Goal: Task Accomplishment & Management: Complete application form

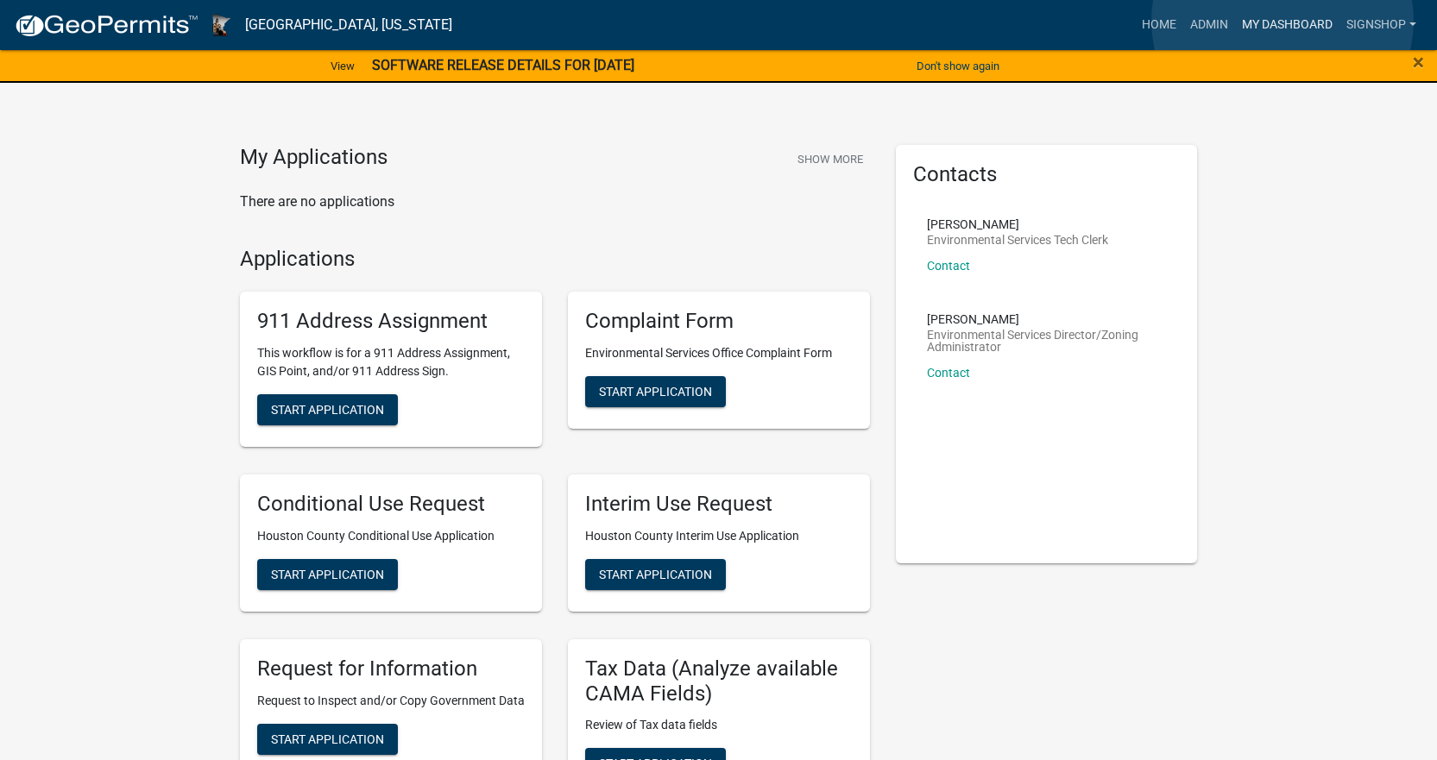
click at [1282, 21] on link "My Dashboard" at bounding box center [1287, 25] width 104 height 33
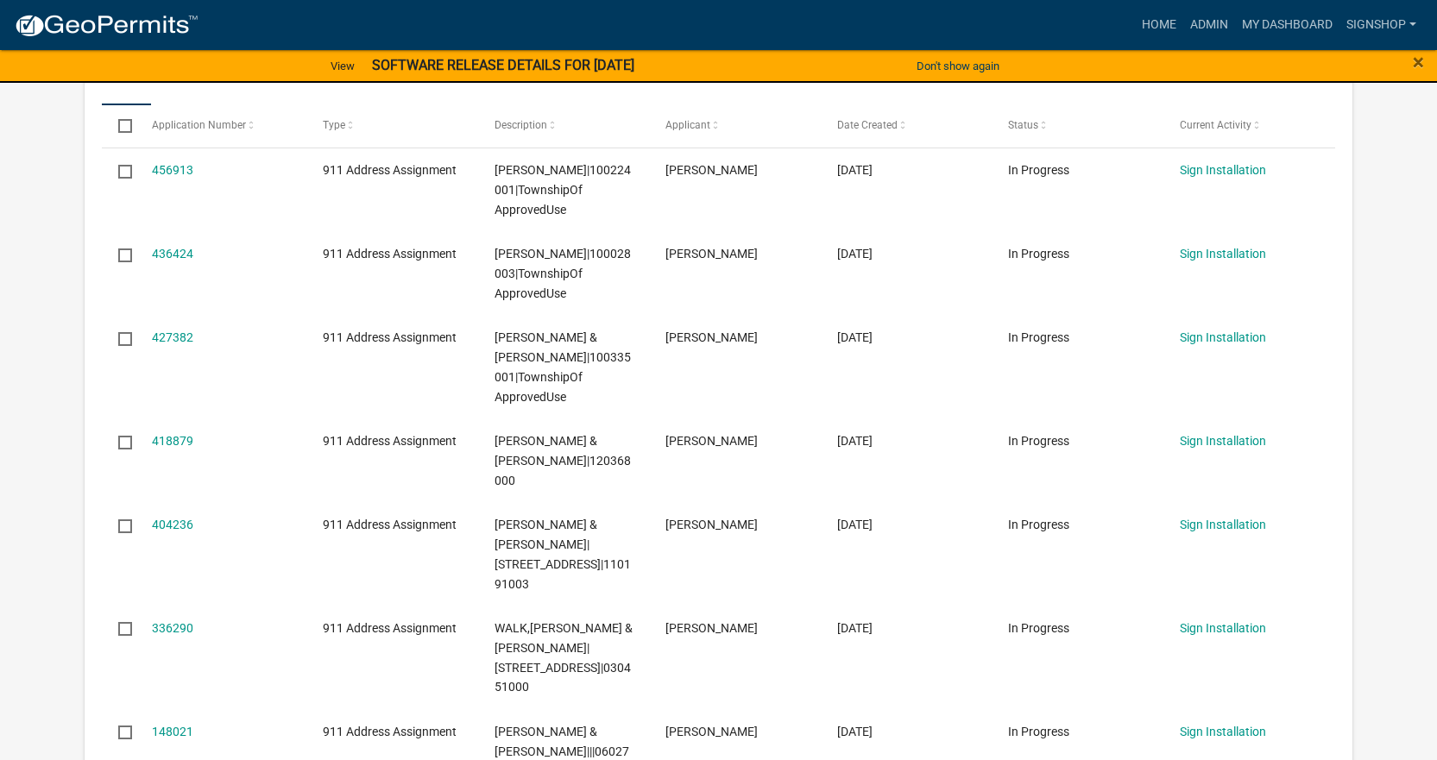
scroll to position [518, 0]
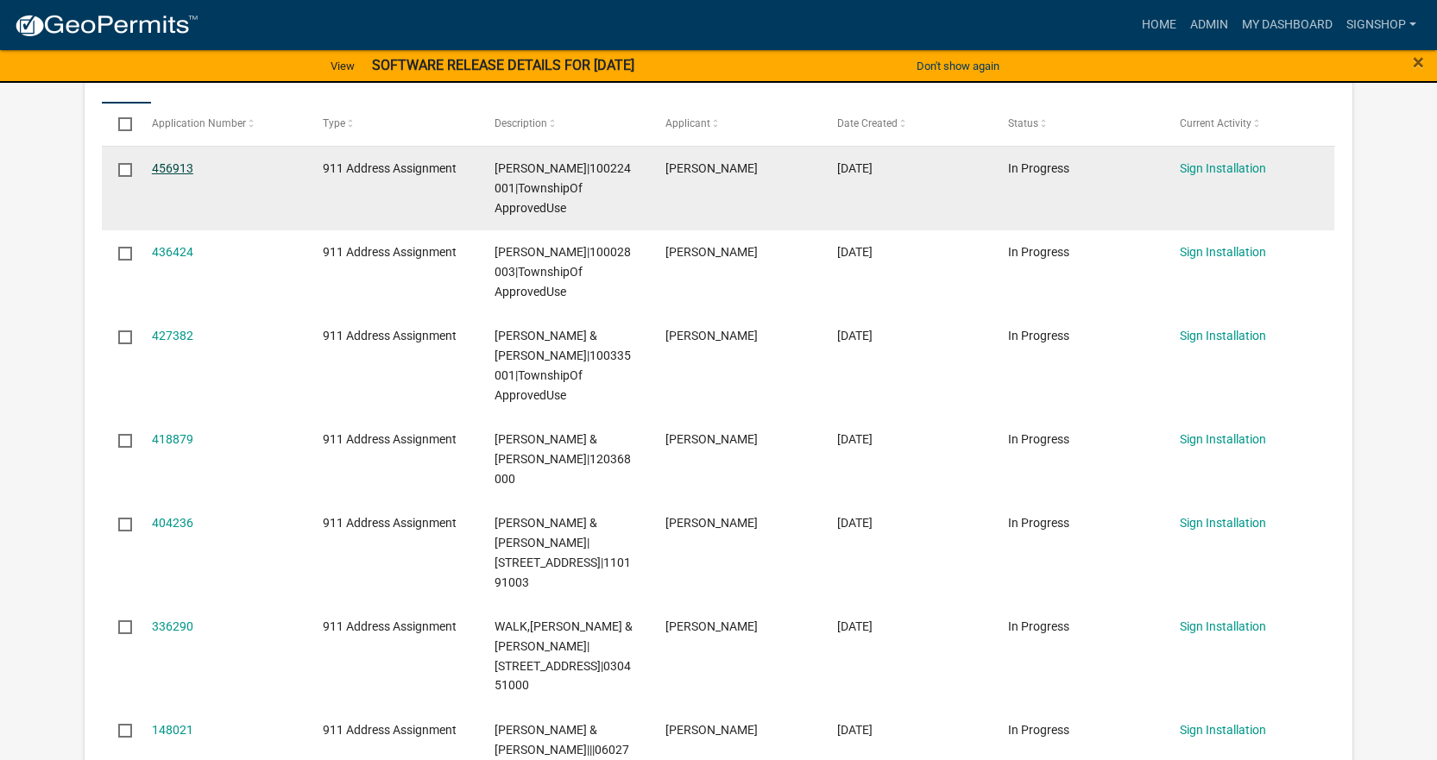
click at [186, 166] on link "456913" at bounding box center [172, 168] width 41 height 14
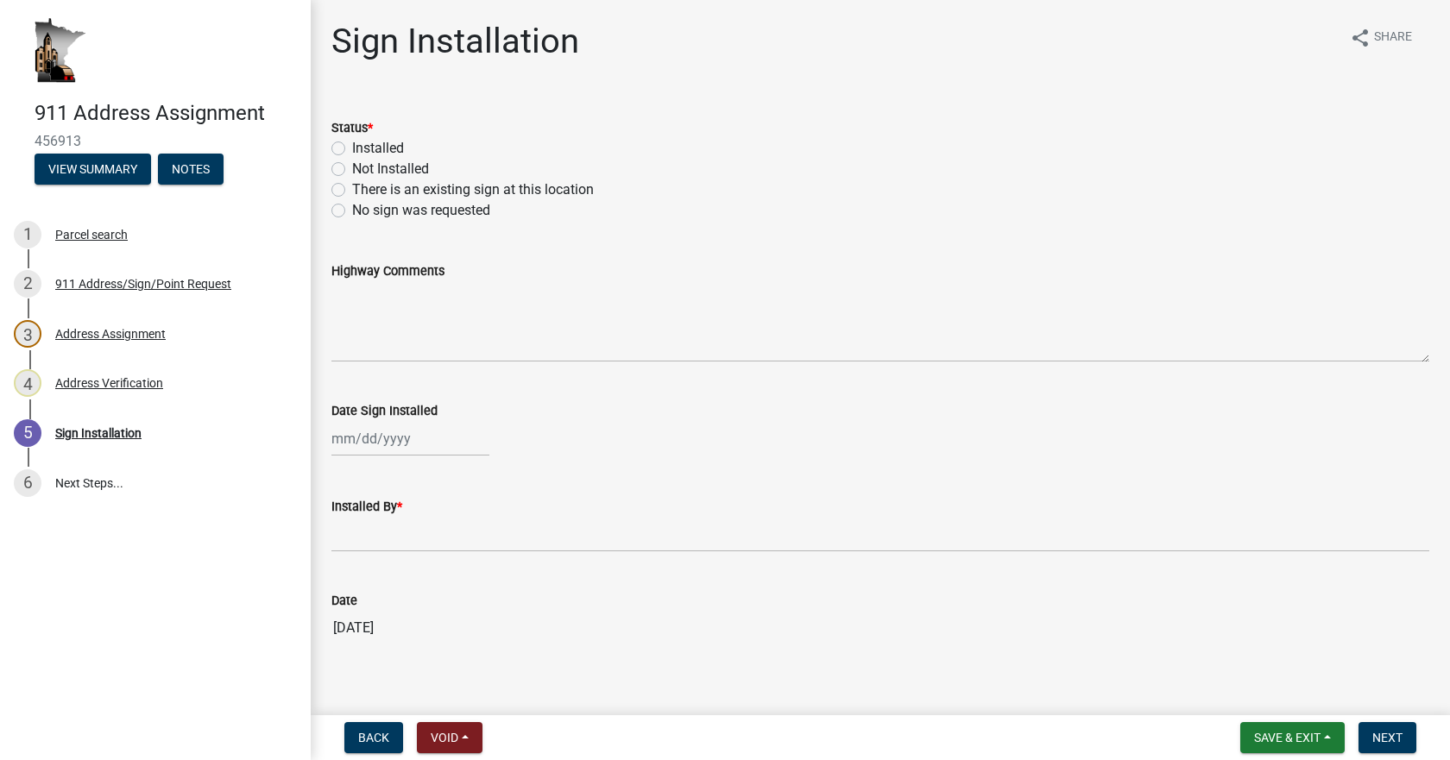
click at [352, 152] on label "Installed" at bounding box center [378, 148] width 52 height 21
click at [352, 149] on input "Installed" at bounding box center [357, 143] width 11 height 11
radio input "true"
click at [362, 435] on div at bounding box center [410, 438] width 158 height 35
select select "9"
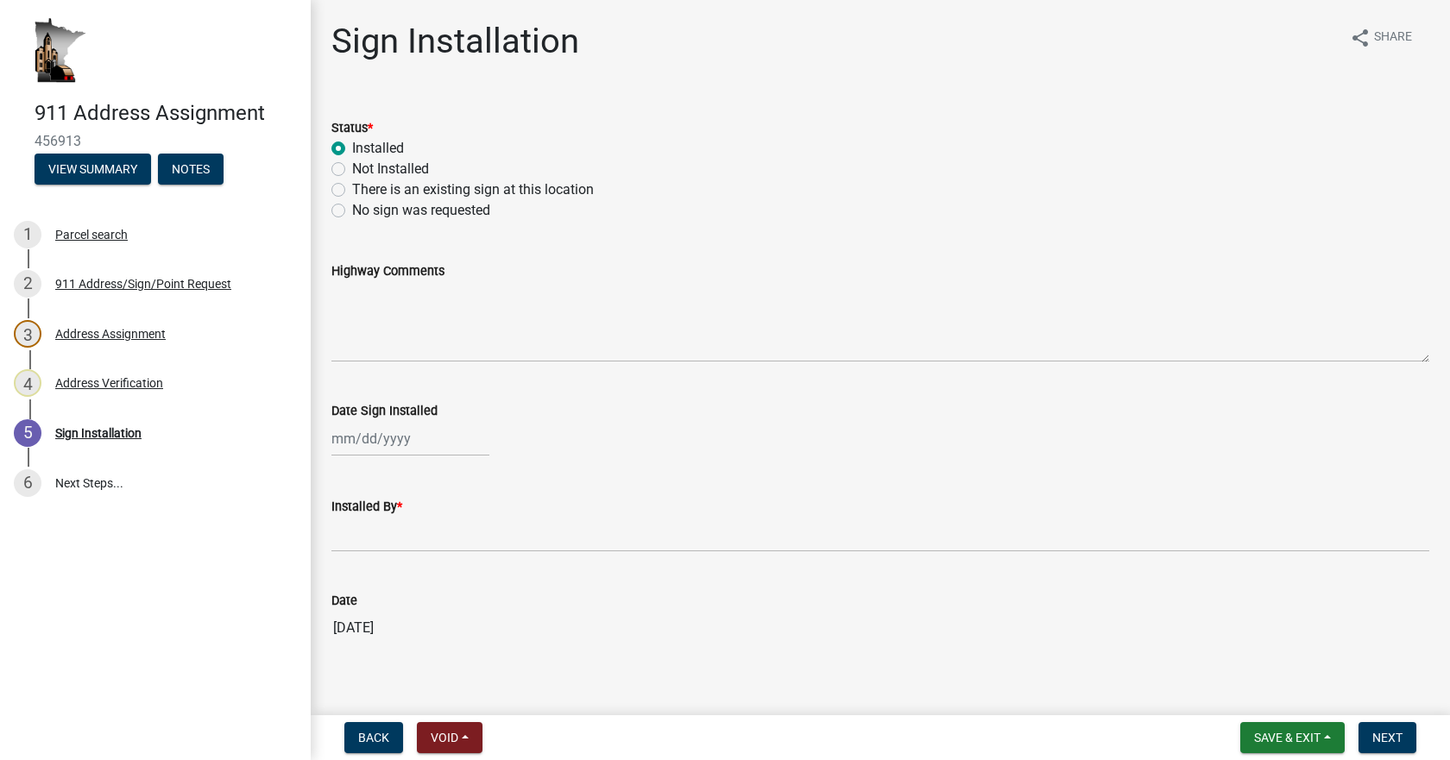
select select "2025"
click at [378, 556] on div "9" at bounding box center [376, 558] width 28 height 28
type input "[DATE]"
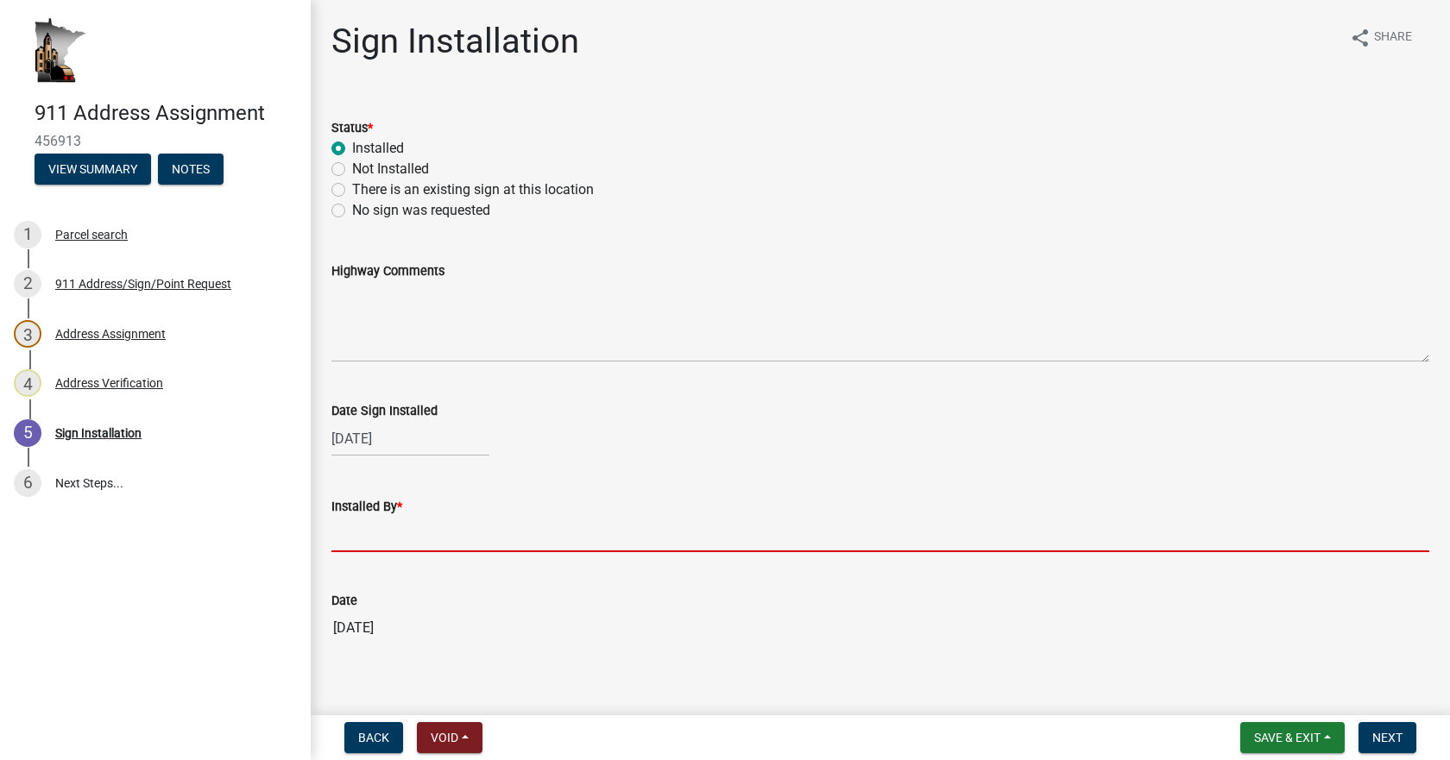
click at [357, 539] on input "Installed By *" at bounding box center [879, 534] width 1097 height 35
type input "[PERSON_NAME]"
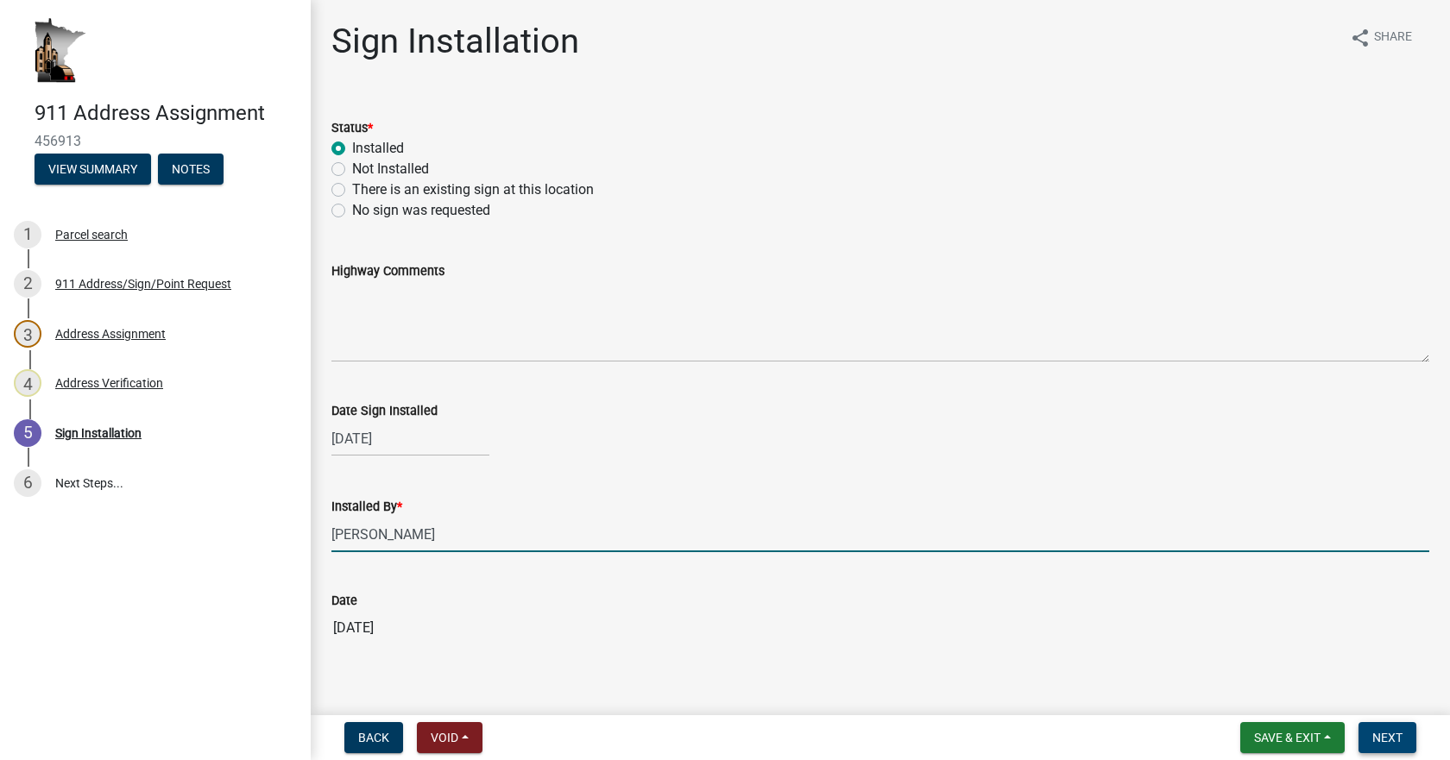
click at [1379, 738] on span "Next" at bounding box center [1387, 738] width 30 height 14
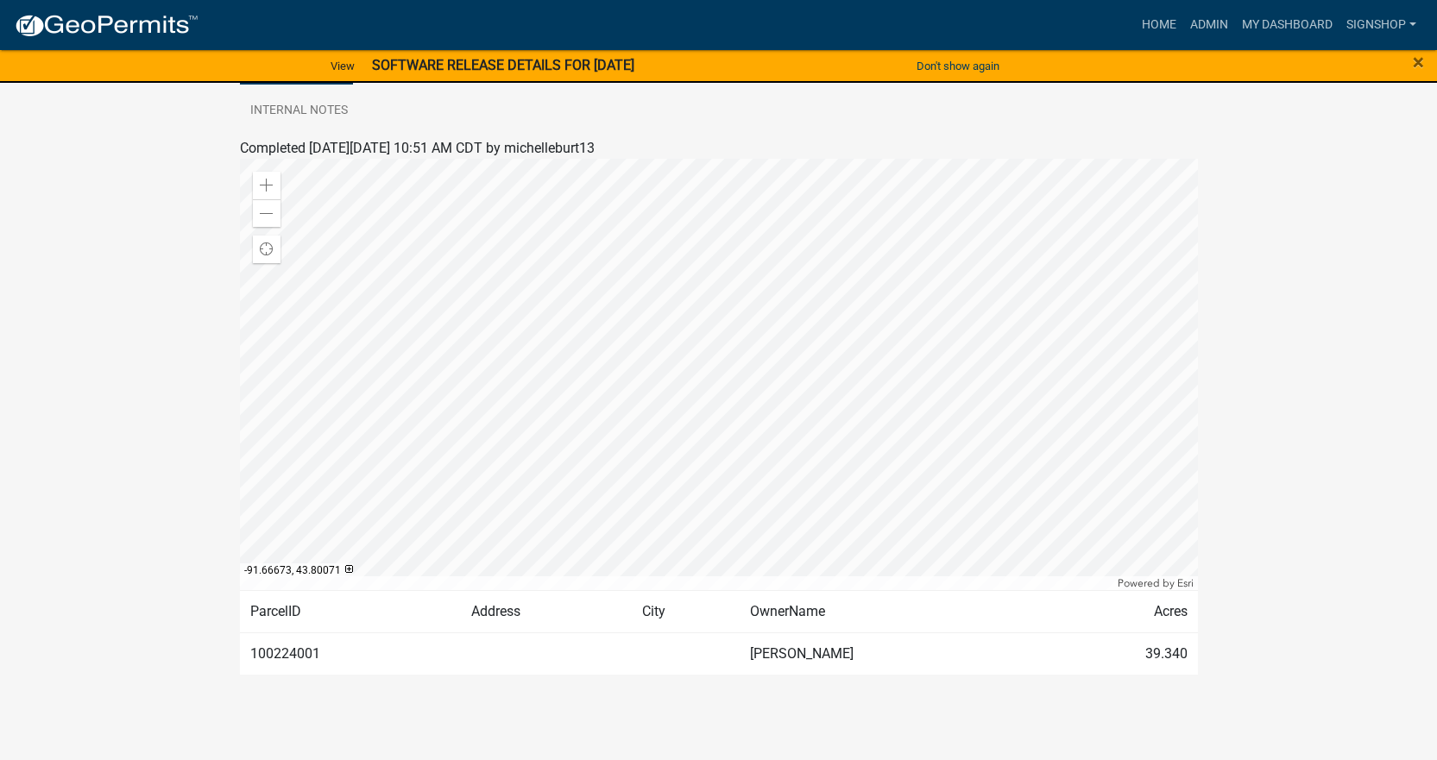
scroll to position [346, 0]
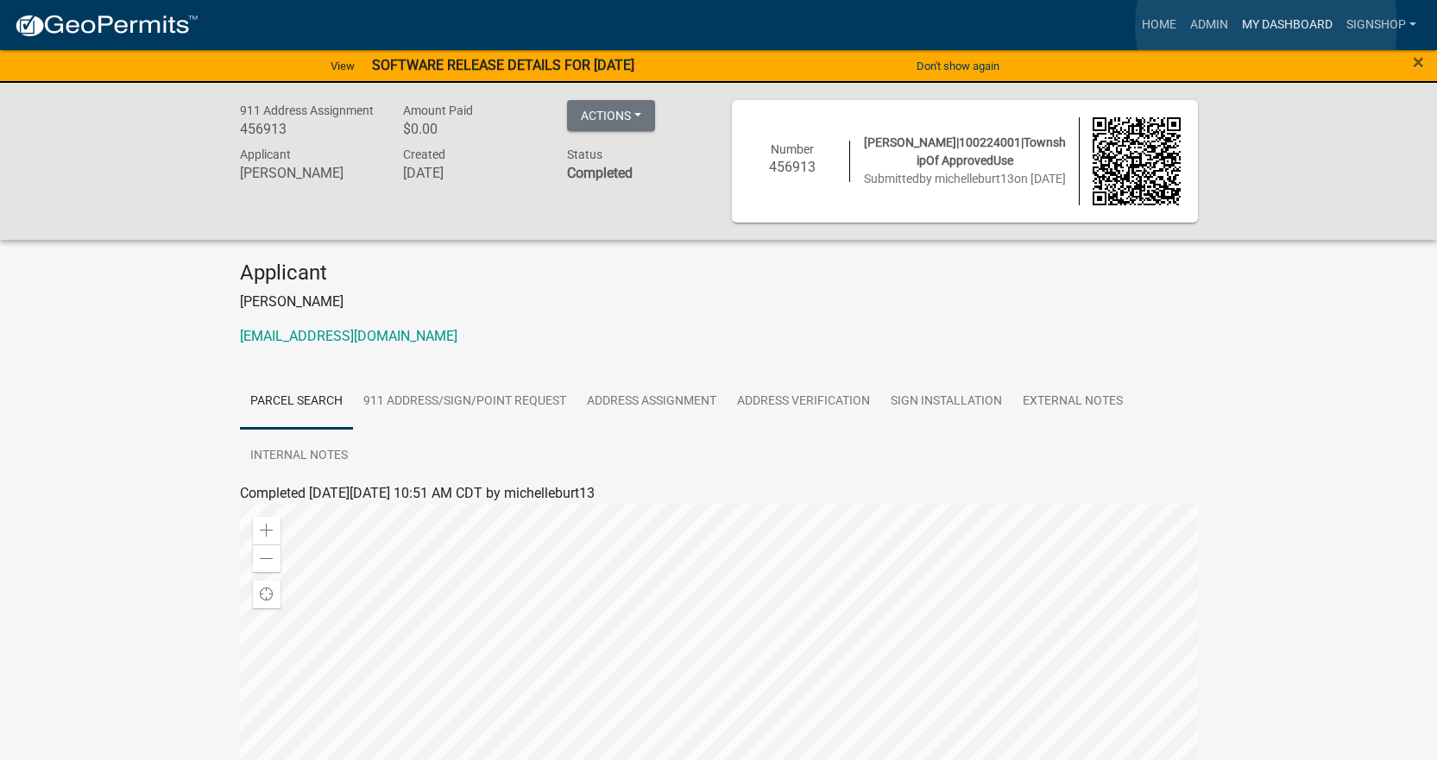
click at [1266, 26] on link "My Dashboard" at bounding box center [1287, 25] width 104 height 33
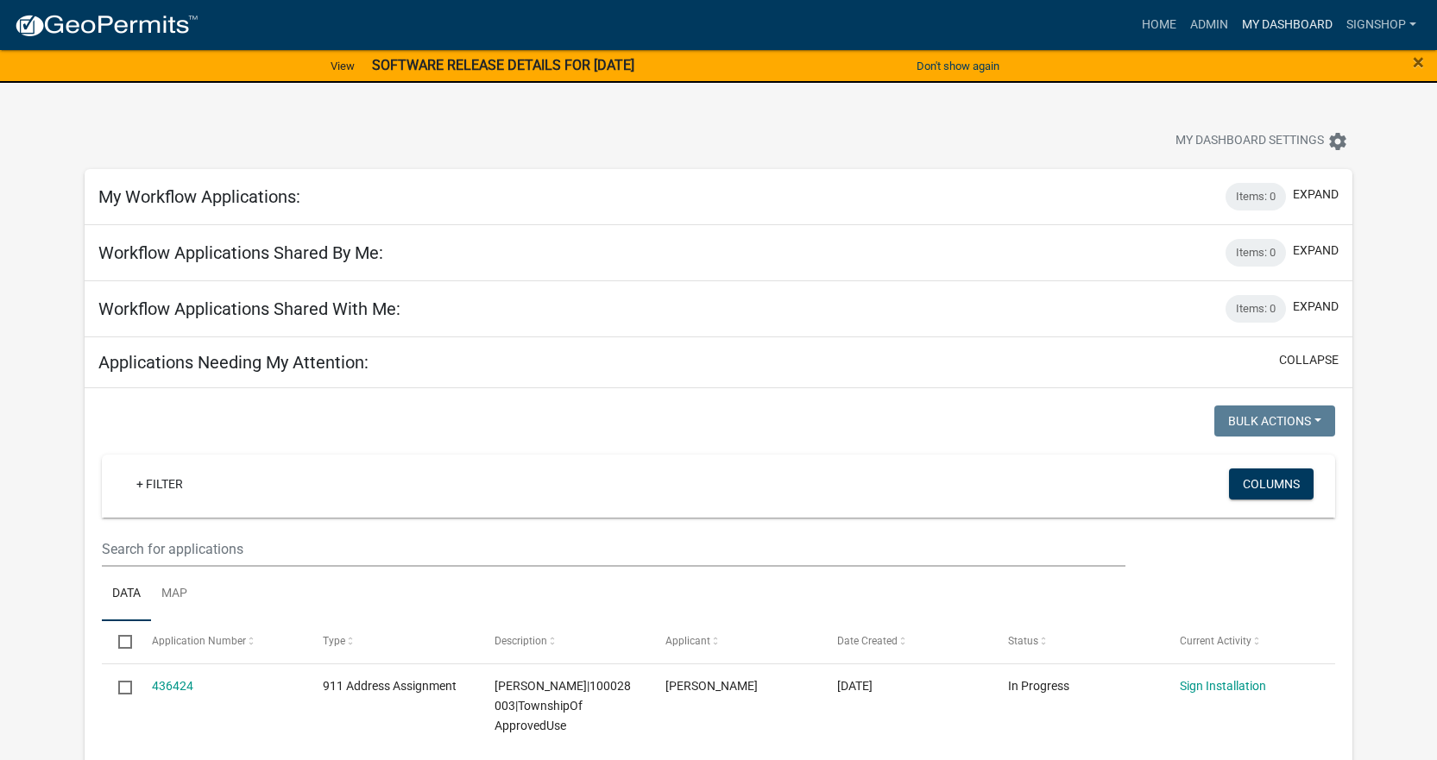
click at [1261, 13] on link "My Dashboard" at bounding box center [1287, 25] width 104 height 33
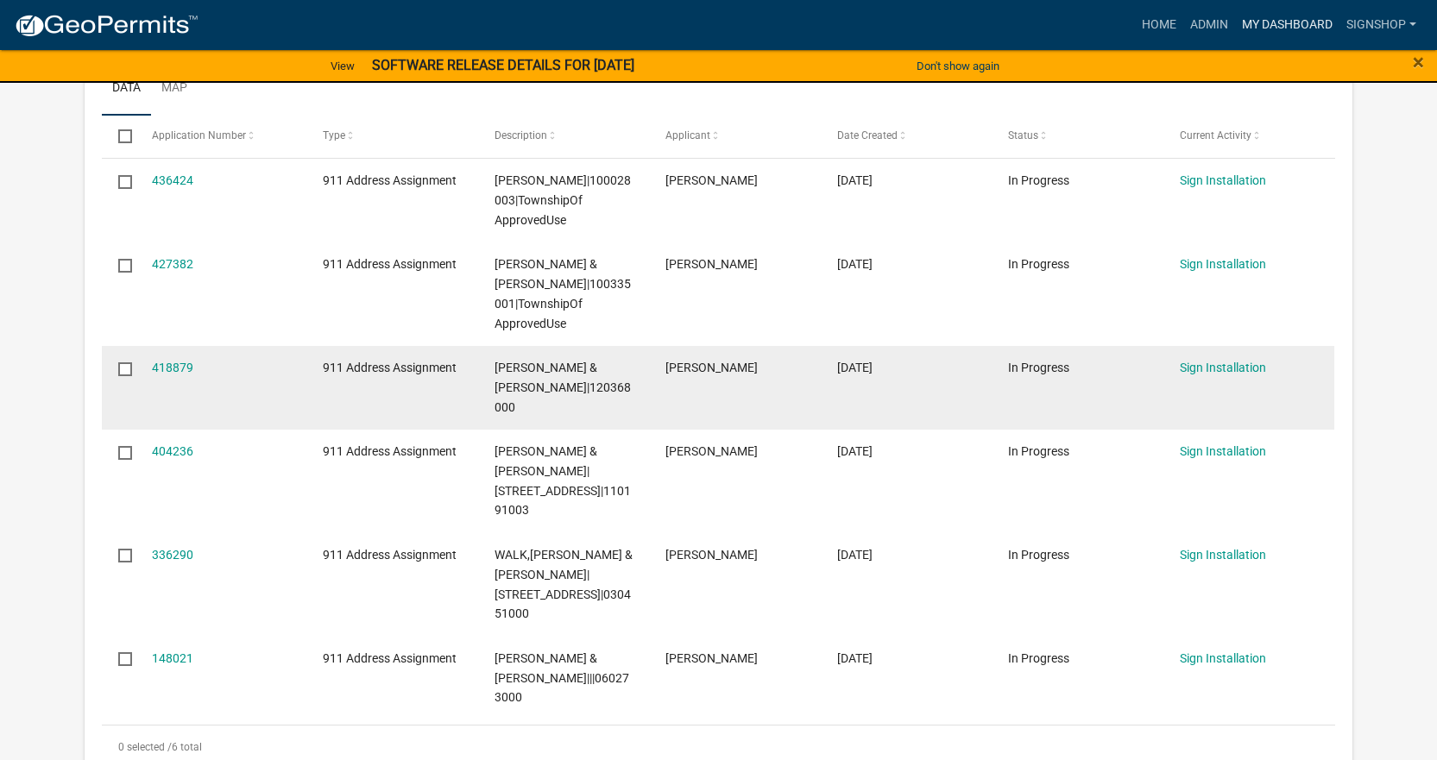
scroll to position [518, 0]
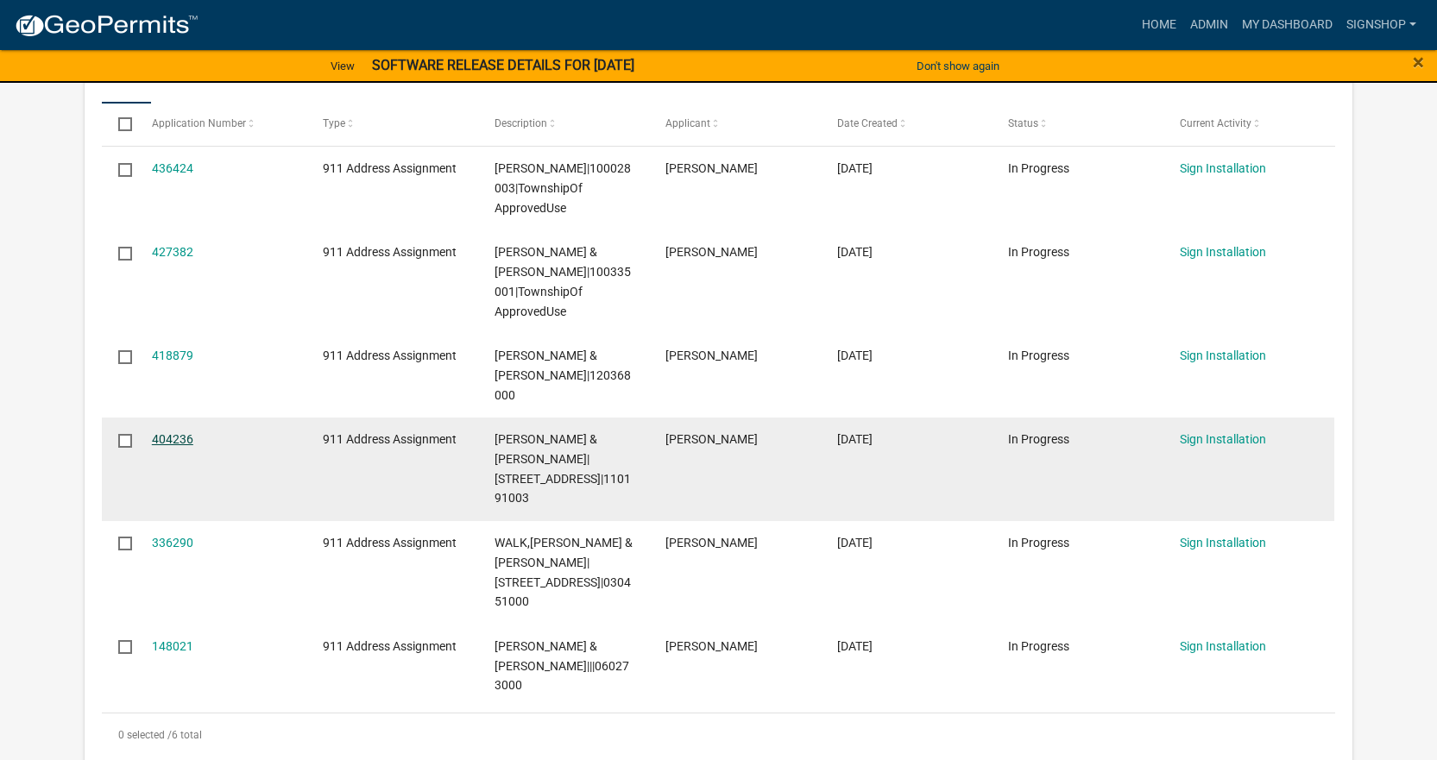
click at [174, 432] on link "404236" at bounding box center [172, 439] width 41 height 14
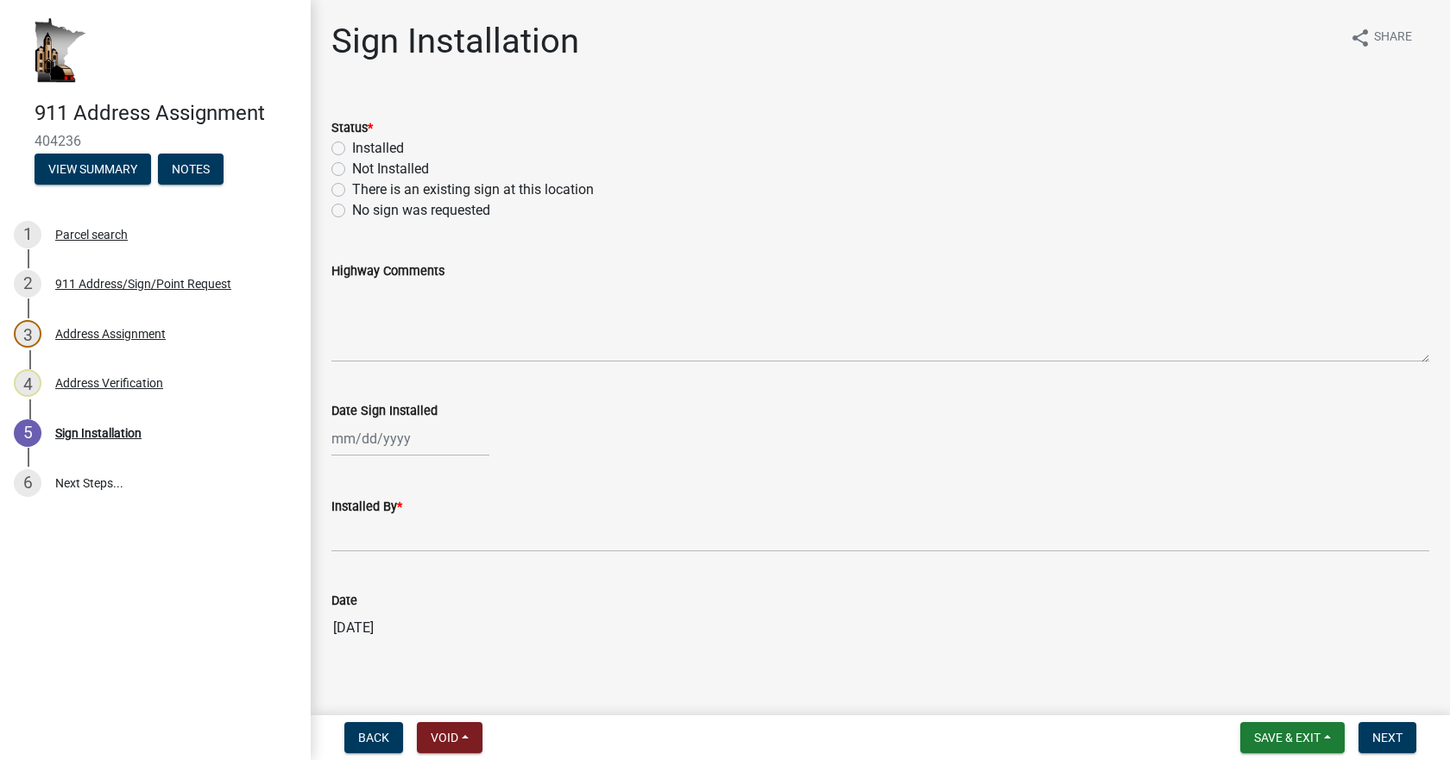
click at [352, 148] on label "Installed" at bounding box center [378, 148] width 52 height 21
click at [352, 148] on input "Installed" at bounding box center [357, 143] width 11 height 11
radio input "true"
select select "9"
select select "2025"
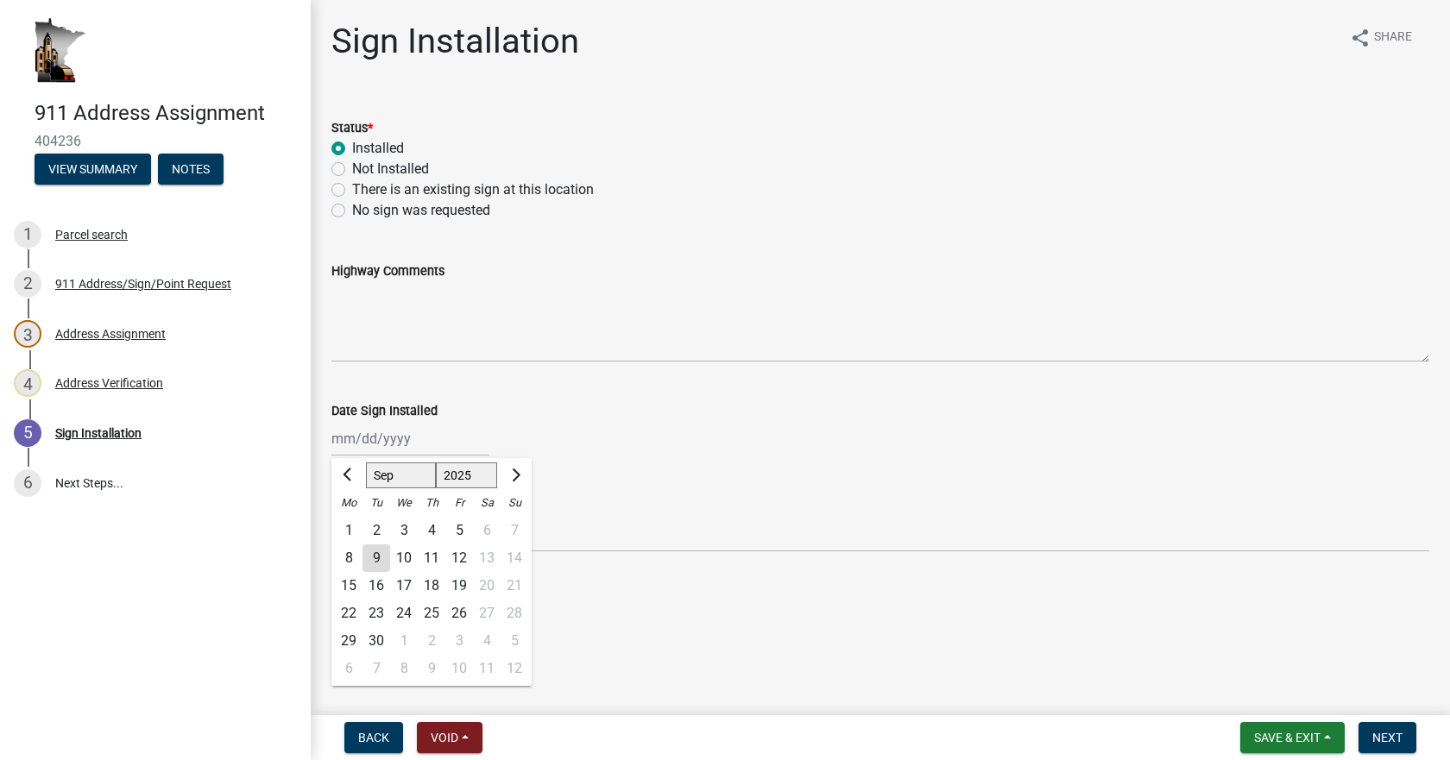
click at [357, 432] on div "[PERSON_NAME] Feb Mar Apr [PERSON_NAME][DATE] Oct Nov [DATE] 1526 1527 1528 152…" at bounding box center [410, 438] width 158 height 35
click at [380, 550] on div "9" at bounding box center [376, 558] width 28 height 28
type input "[DATE]"
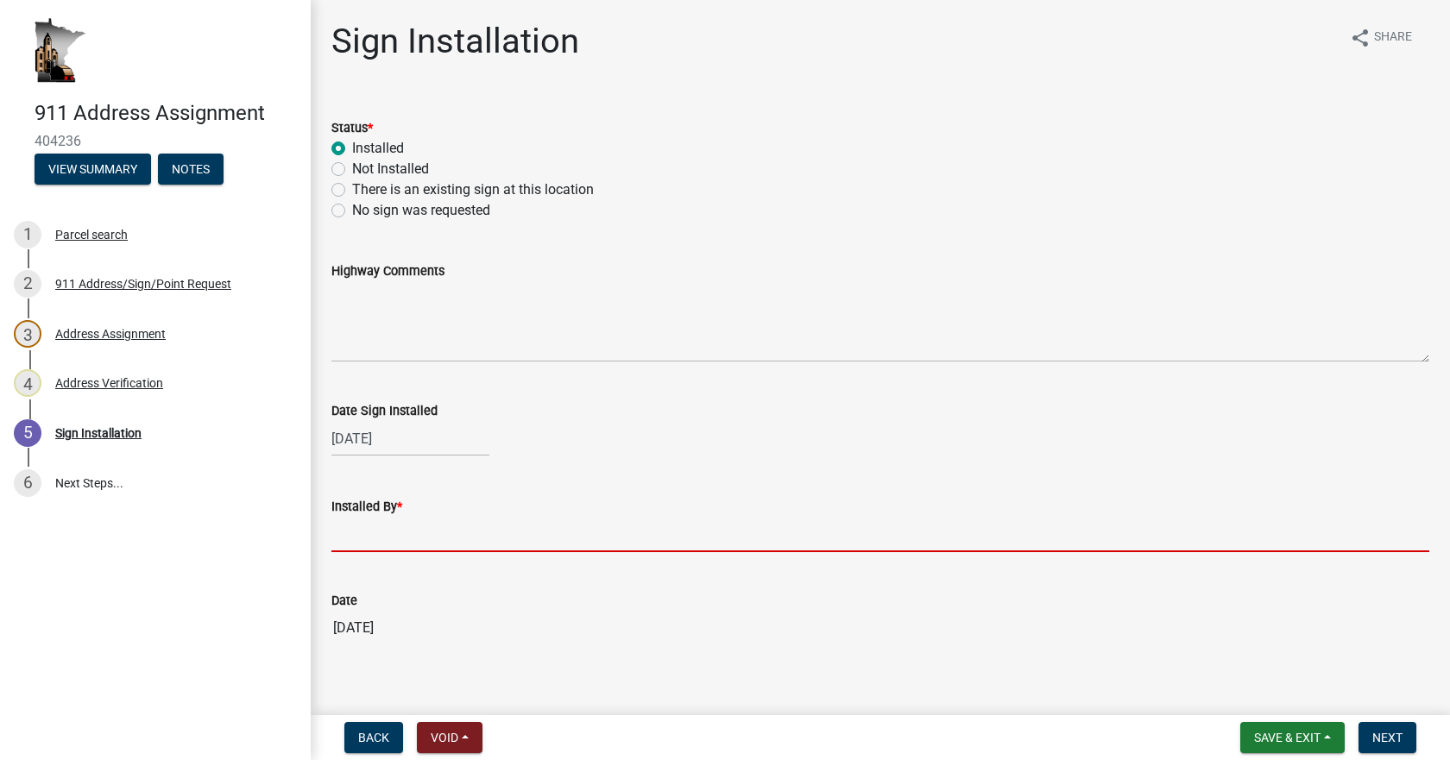
click at [380, 547] on input "Installed By *" at bounding box center [879, 534] width 1097 height 35
type input "[PERSON_NAME]"
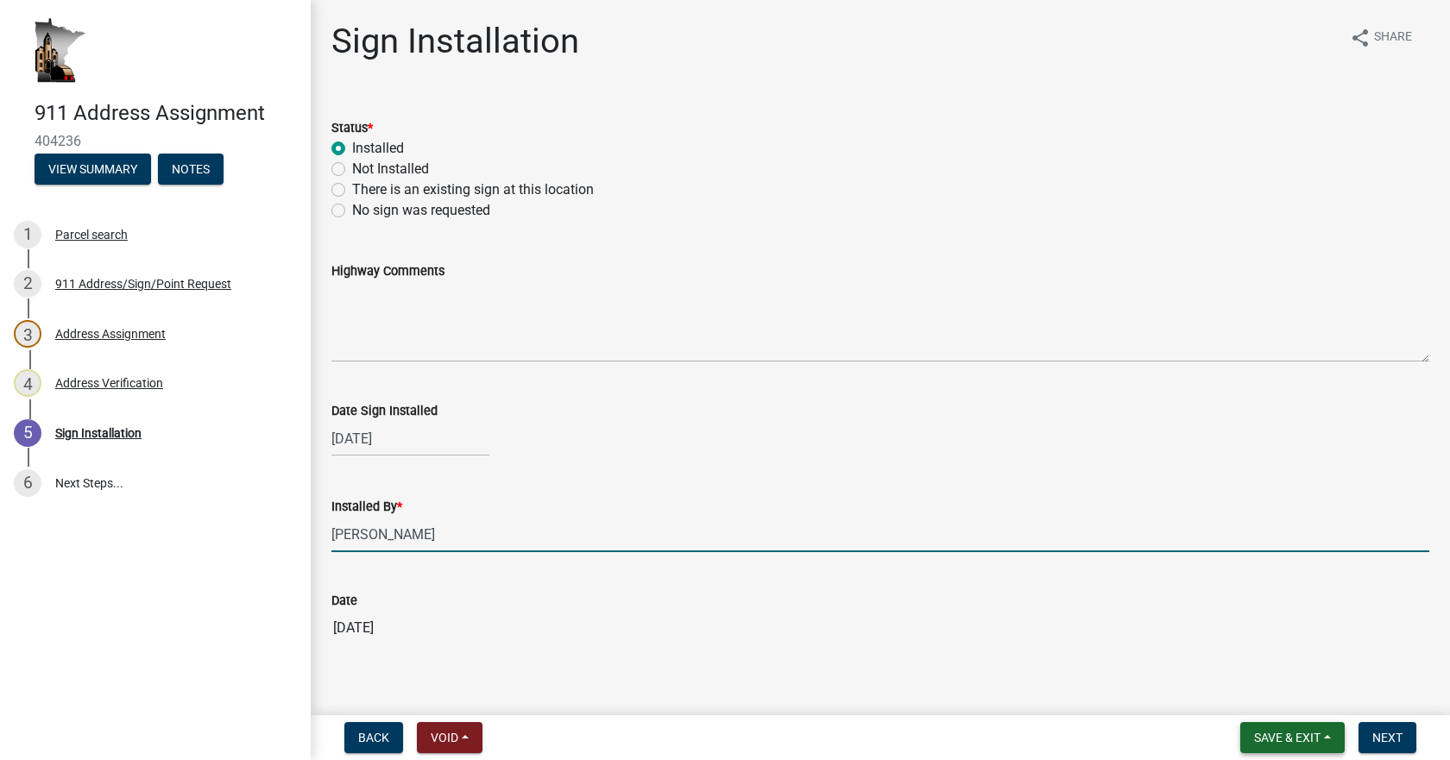
click at [1273, 743] on span "Save & Exit" at bounding box center [1287, 738] width 66 height 14
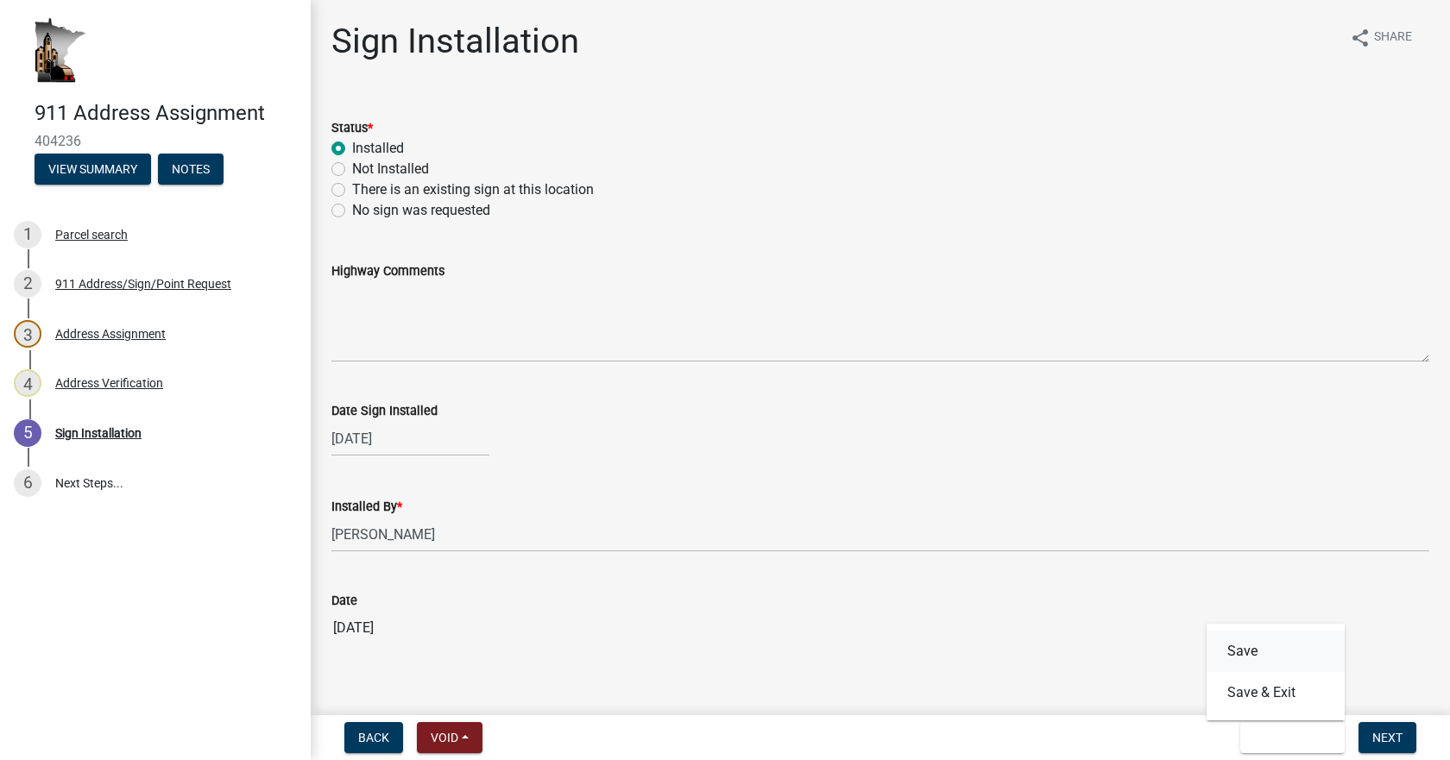
click at [1261, 649] on button "Save" at bounding box center [1275, 651] width 138 height 41
click at [1274, 739] on span "Save & Exit" at bounding box center [1287, 738] width 66 height 14
click at [1269, 695] on button "Save & Exit" at bounding box center [1275, 692] width 138 height 41
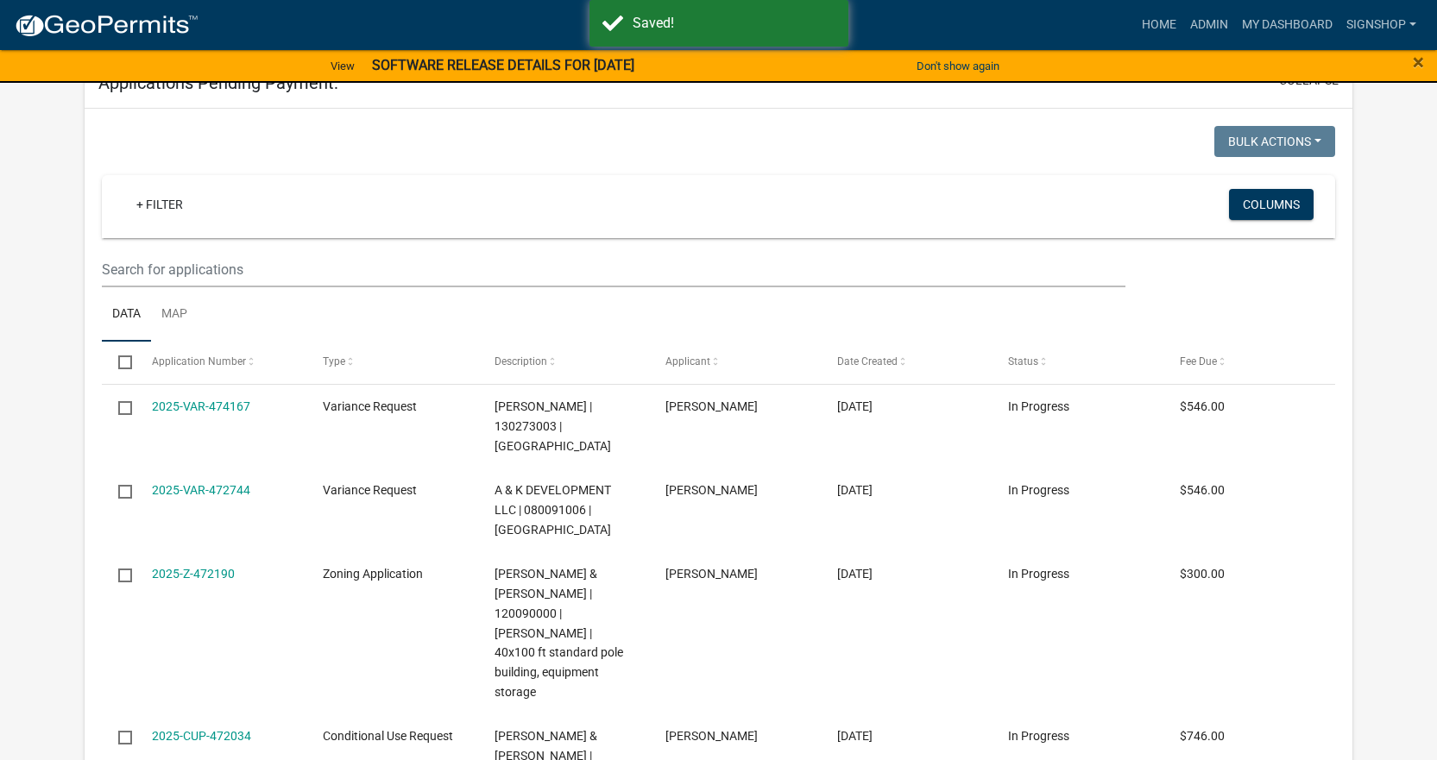
scroll to position [325, 0]
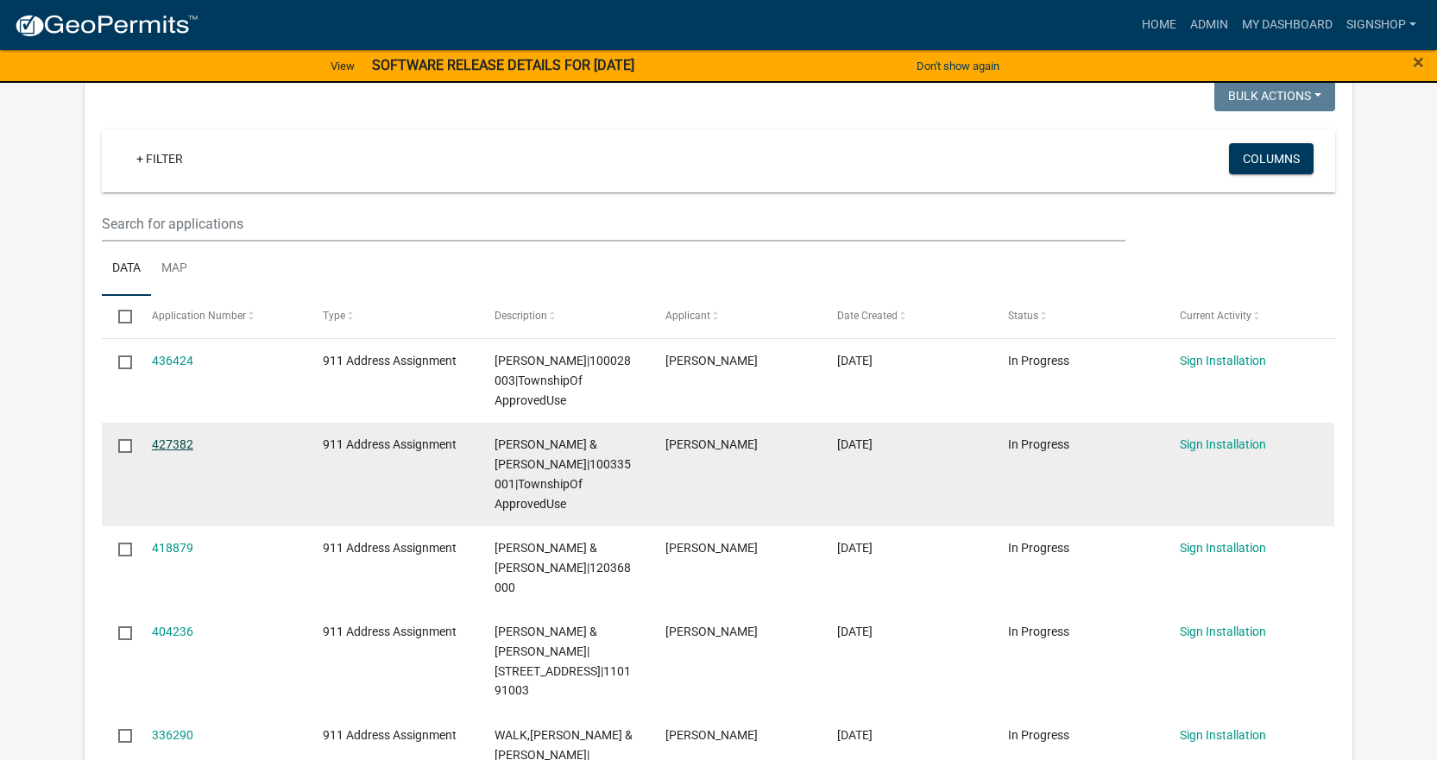
click at [155, 446] on link "427382" at bounding box center [172, 444] width 41 height 14
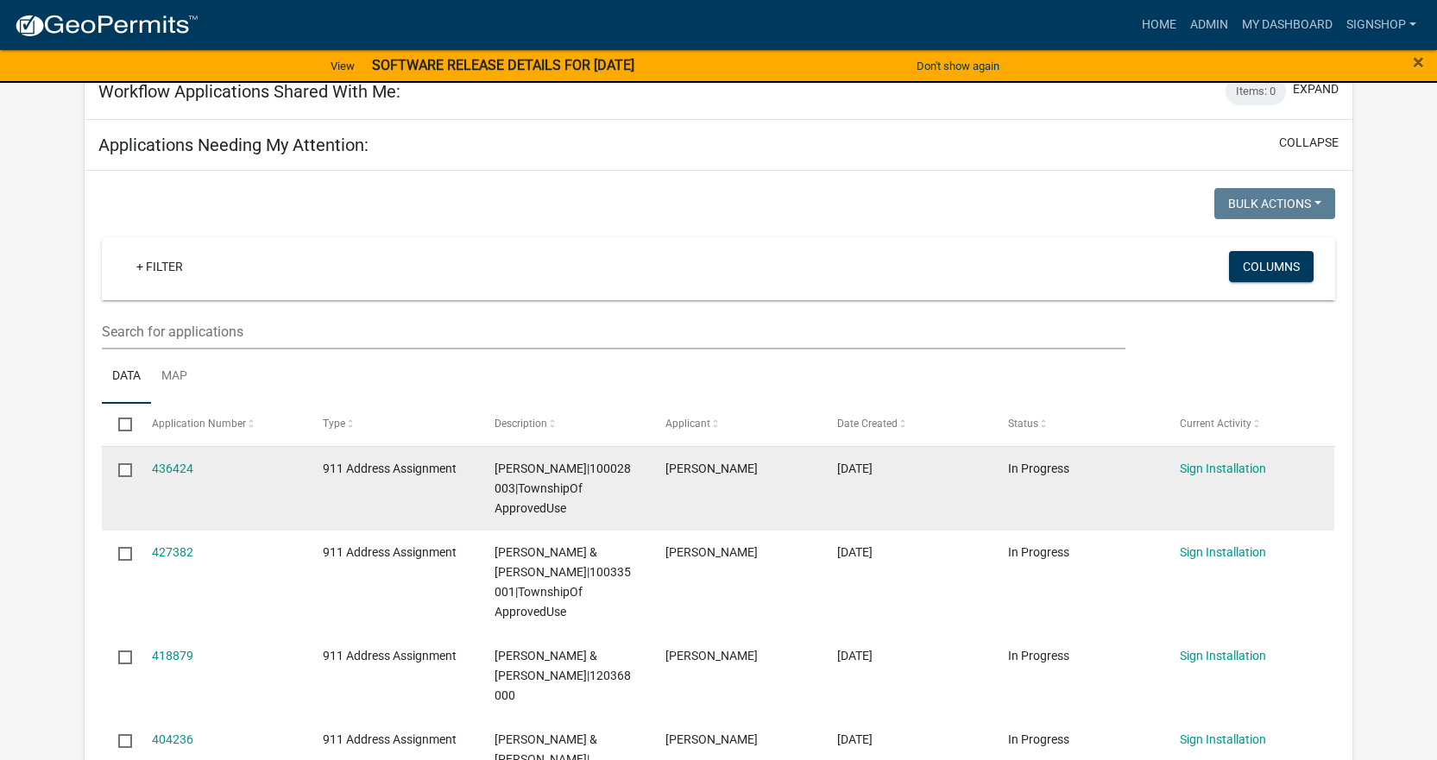
scroll to position [86, 0]
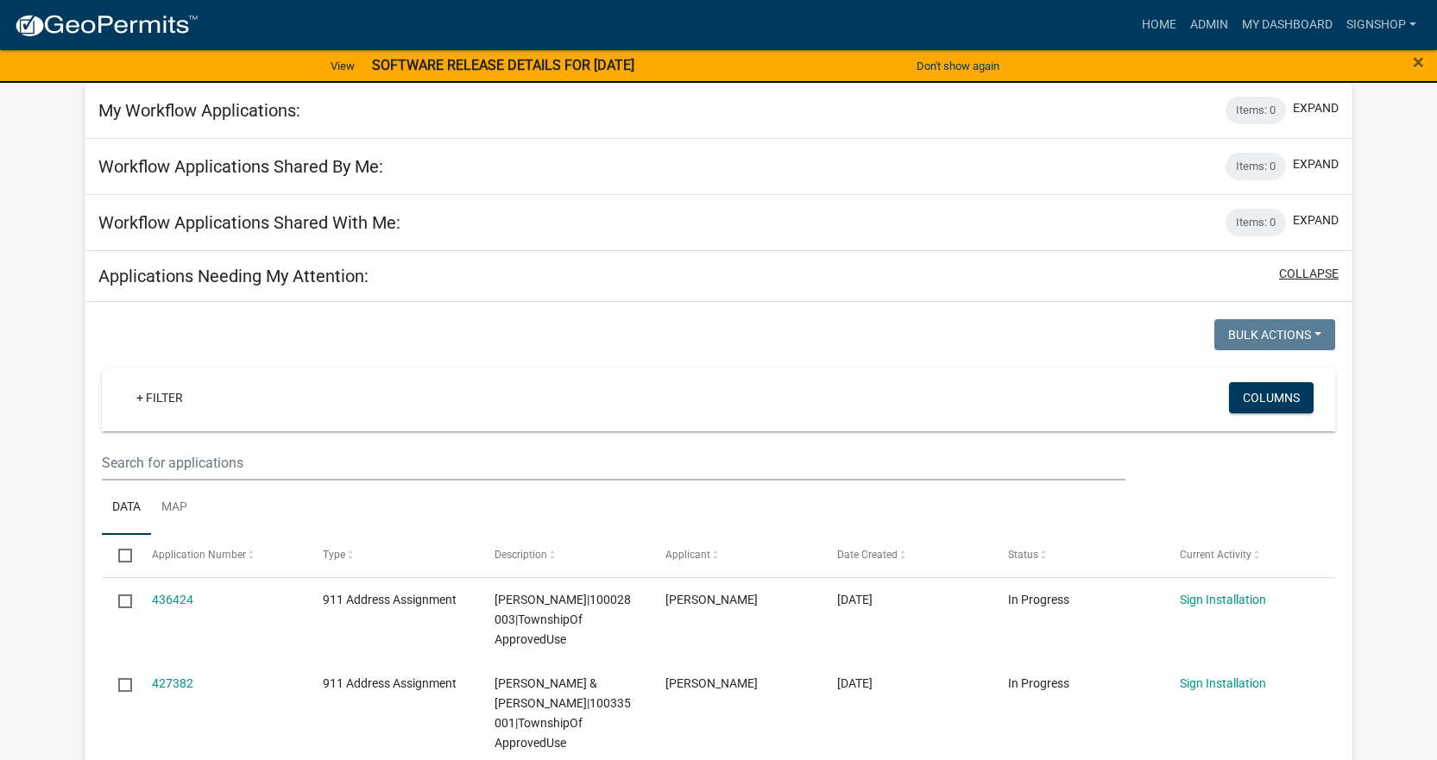
click at [1314, 274] on button "collapse" at bounding box center [1309, 274] width 60 height 18
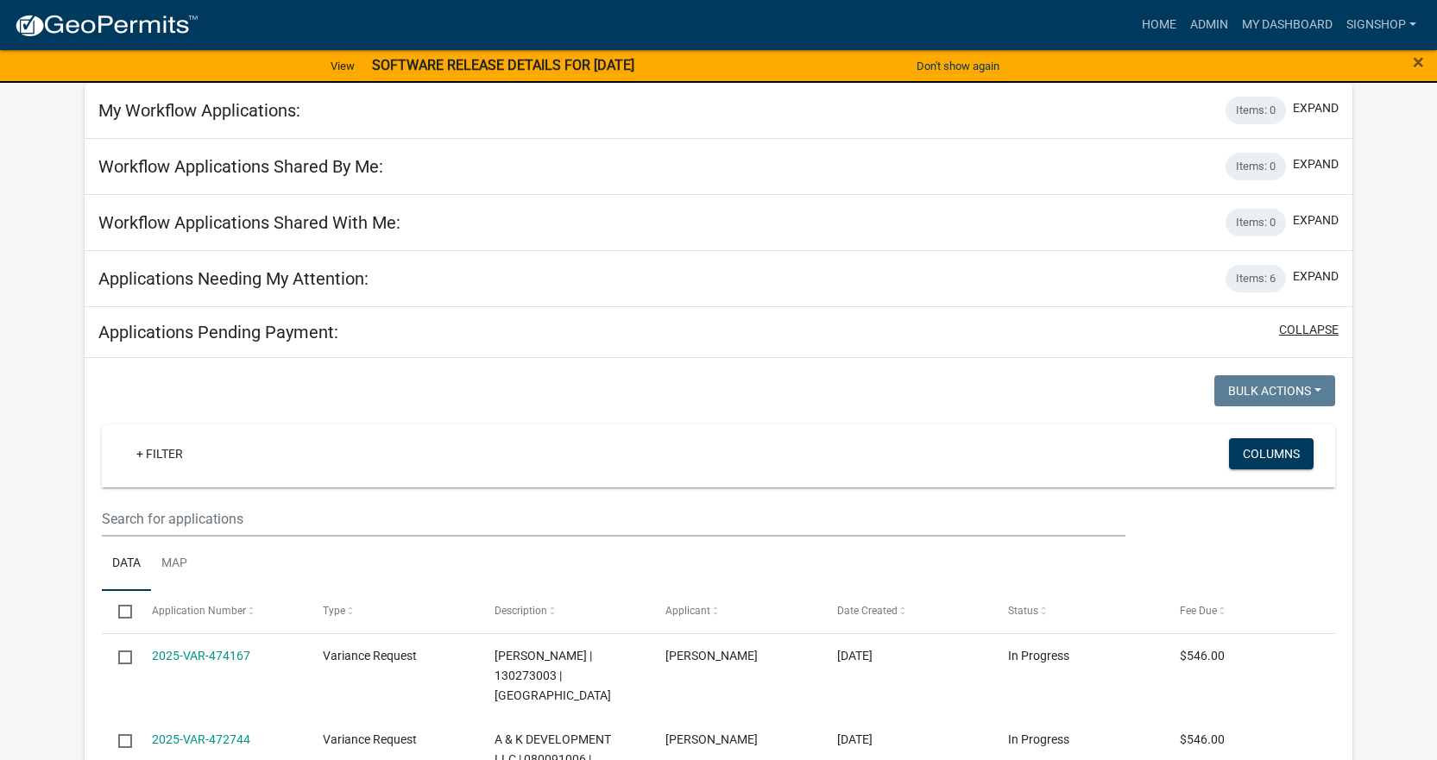
click at [1310, 329] on button "collapse" at bounding box center [1309, 330] width 60 height 18
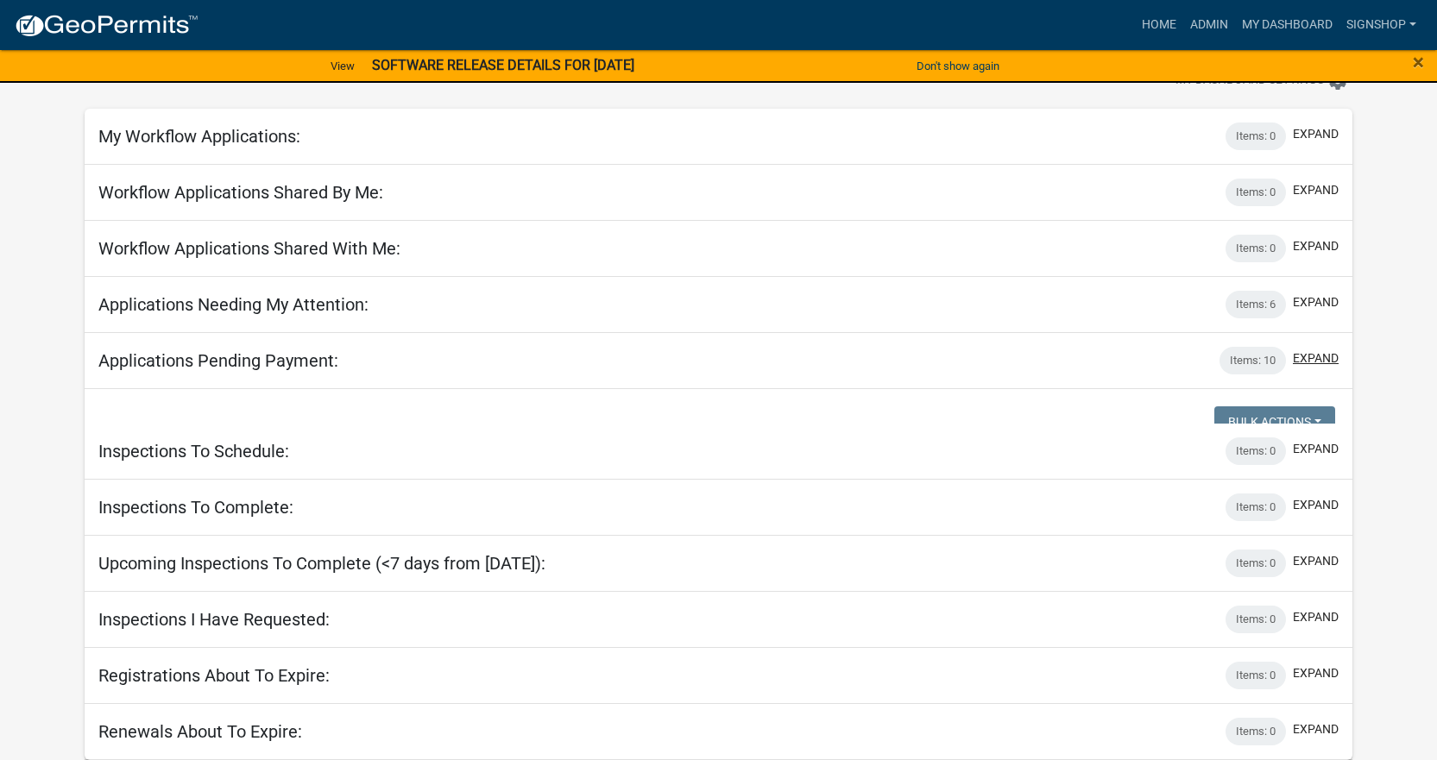
scroll to position [26, 0]
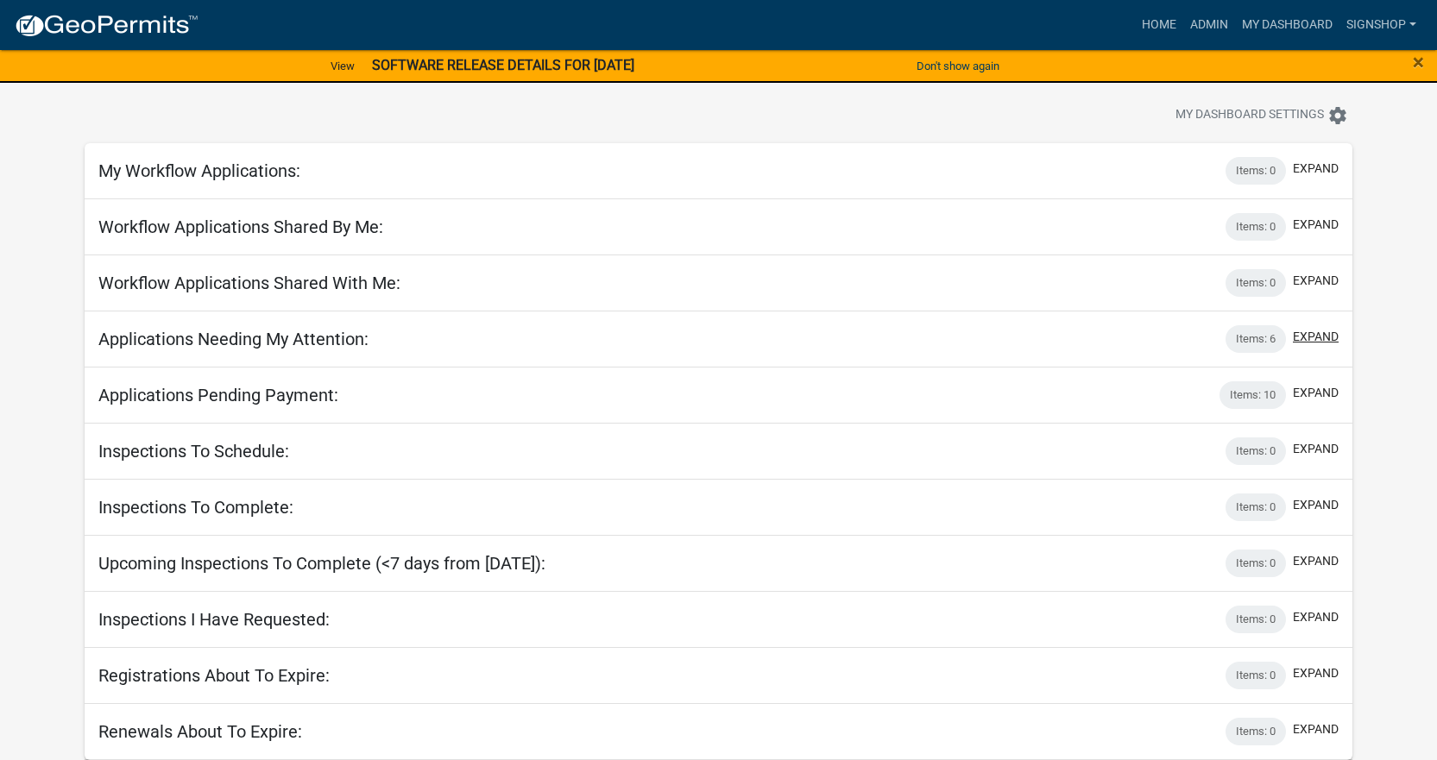
click at [1297, 332] on button "expand" at bounding box center [1315, 337] width 46 height 18
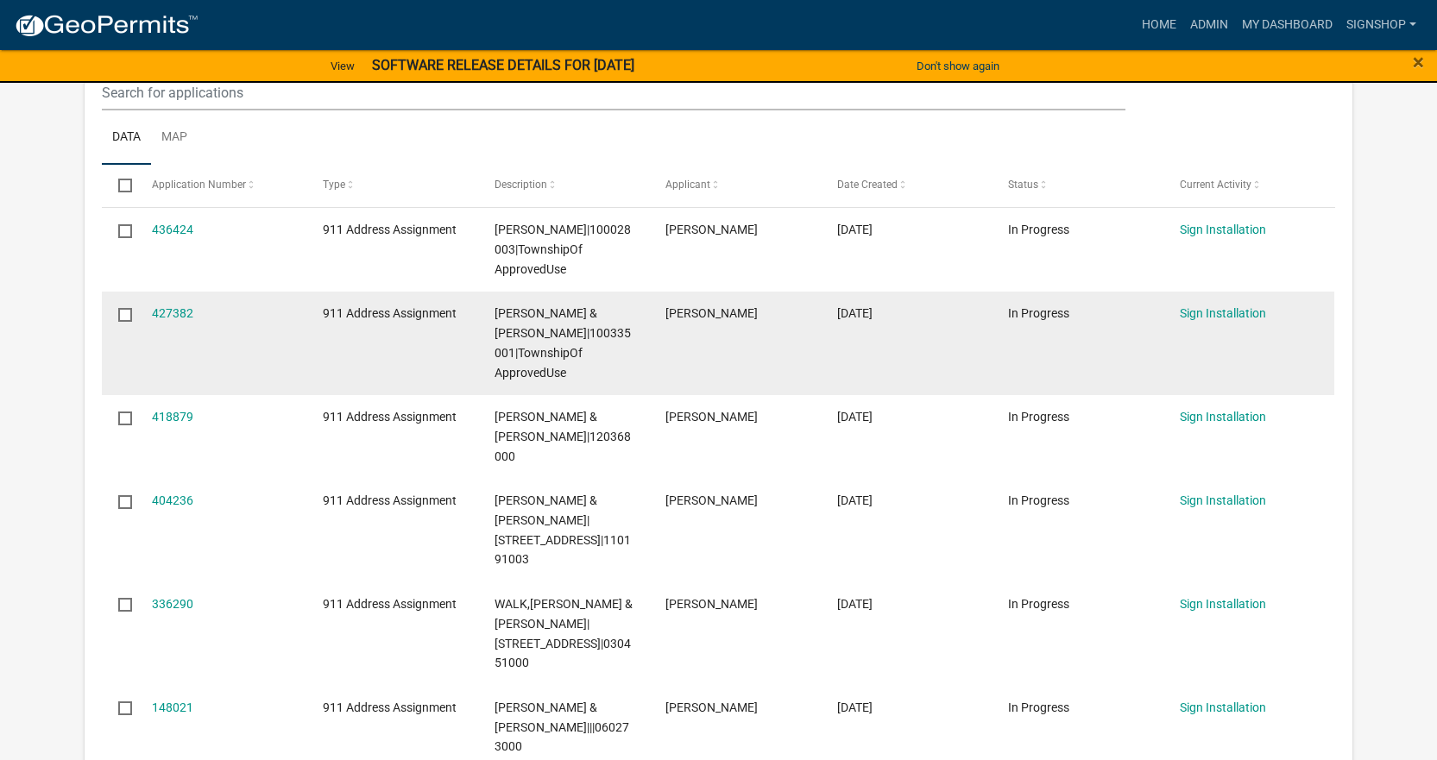
scroll to position [457, 0]
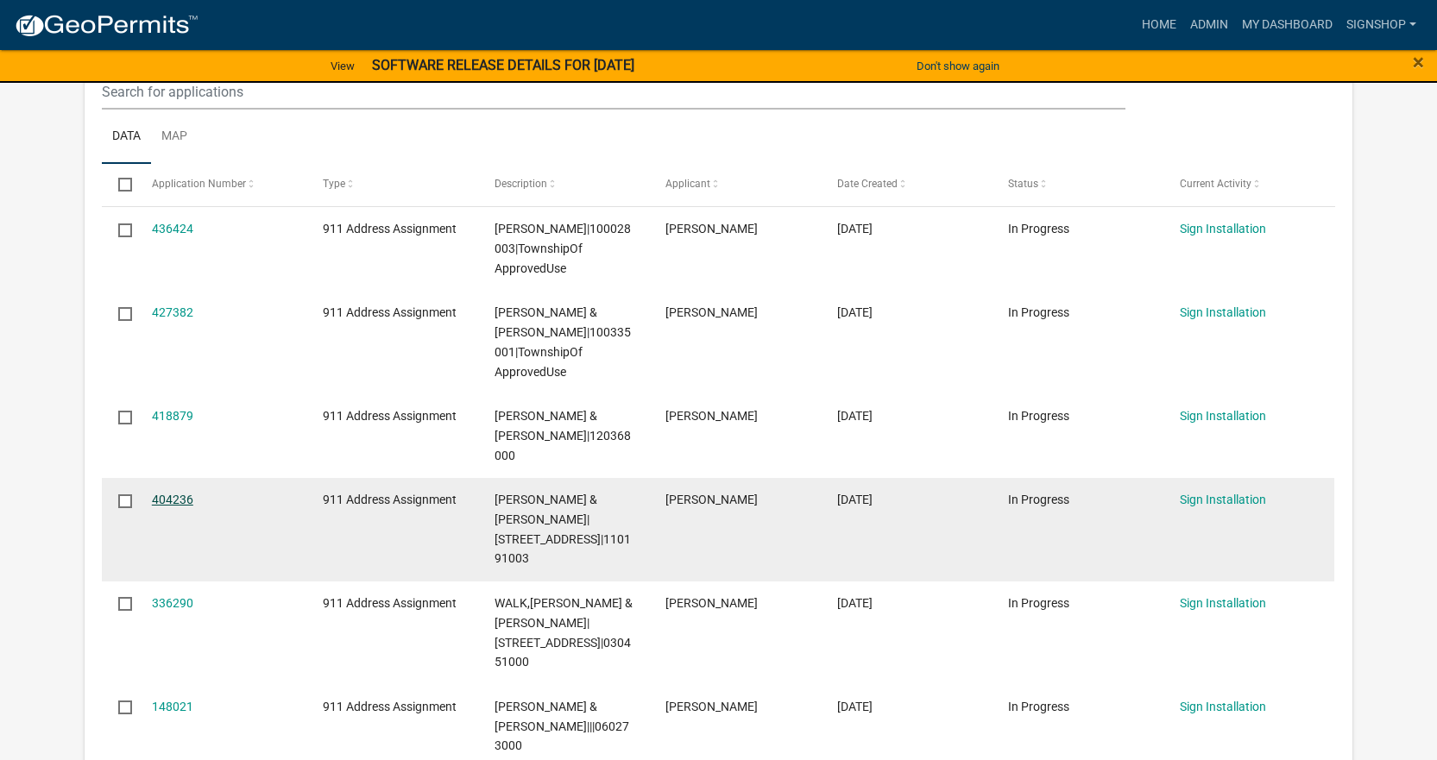
click at [161, 493] on link "404236" at bounding box center [172, 500] width 41 height 14
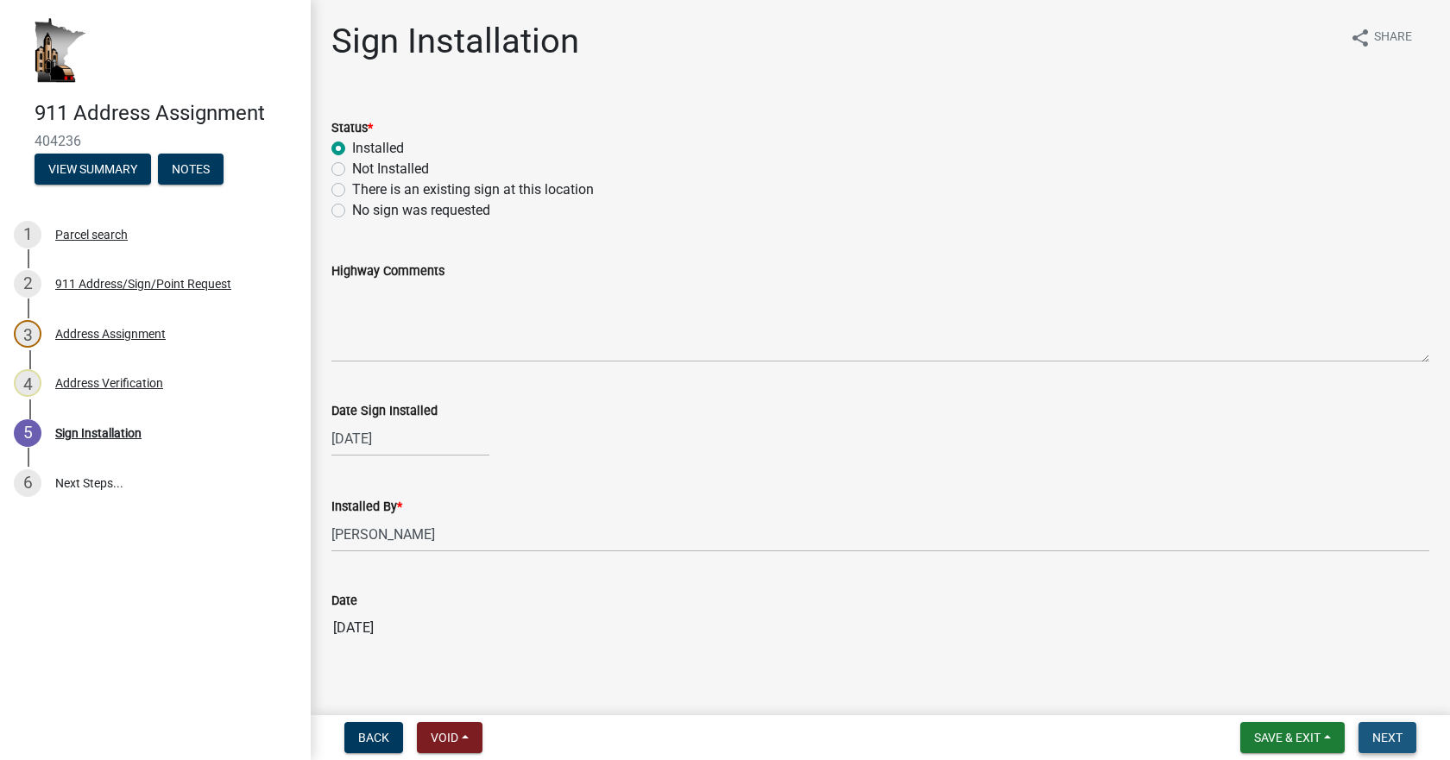
click at [1383, 741] on span "Next" at bounding box center [1387, 738] width 30 height 14
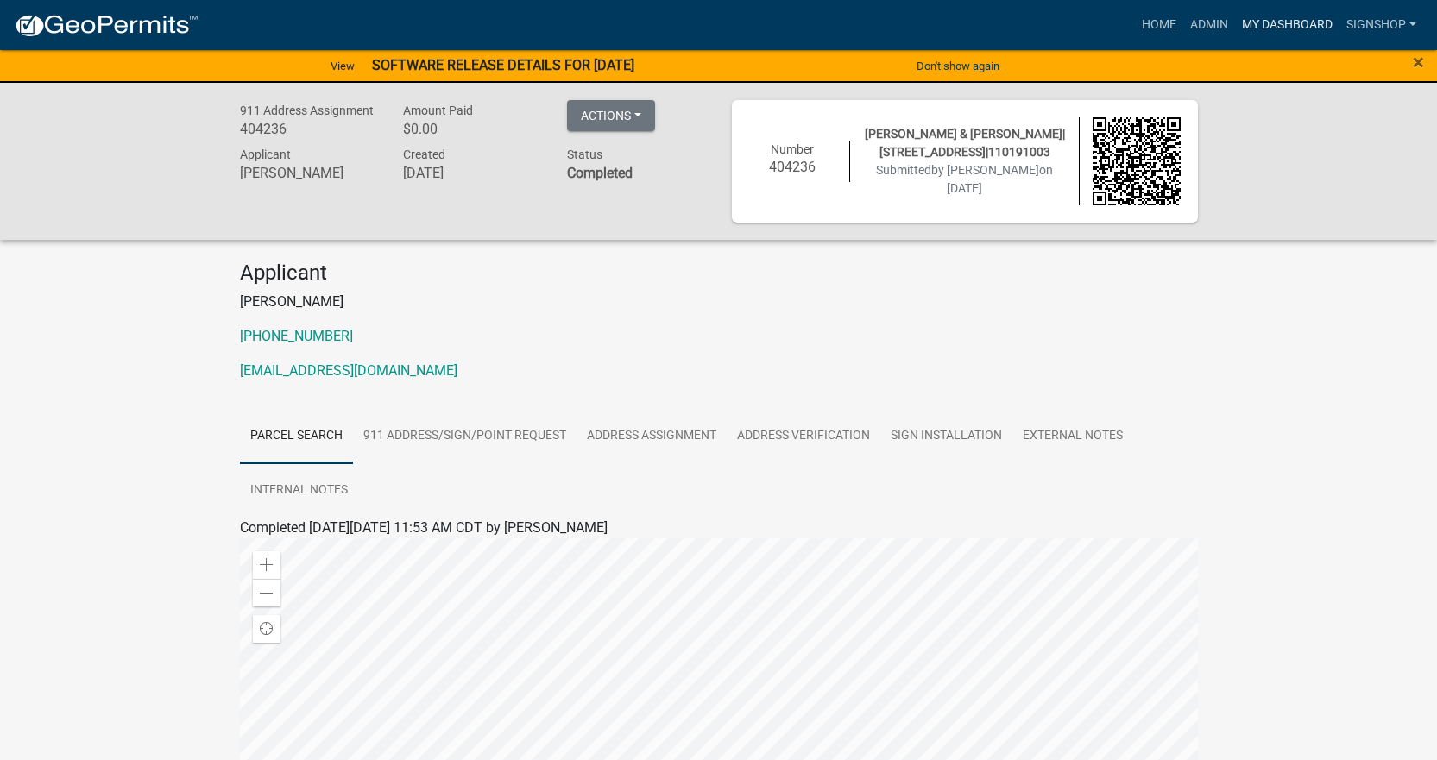
click at [1258, 15] on link "My Dashboard" at bounding box center [1287, 25] width 104 height 33
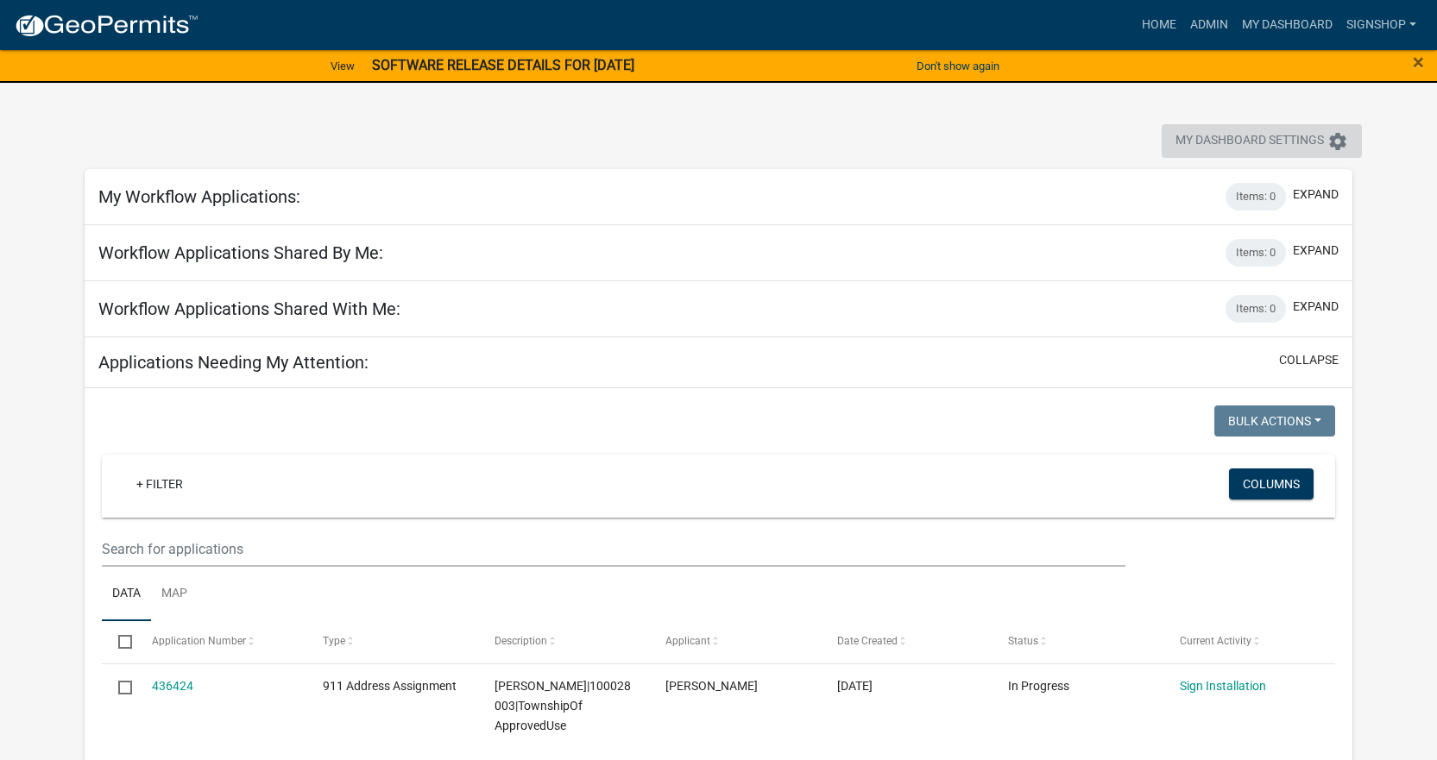
click at [1340, 141] on icon "settings" at bounding box center [1337, 141] width 21 height 21
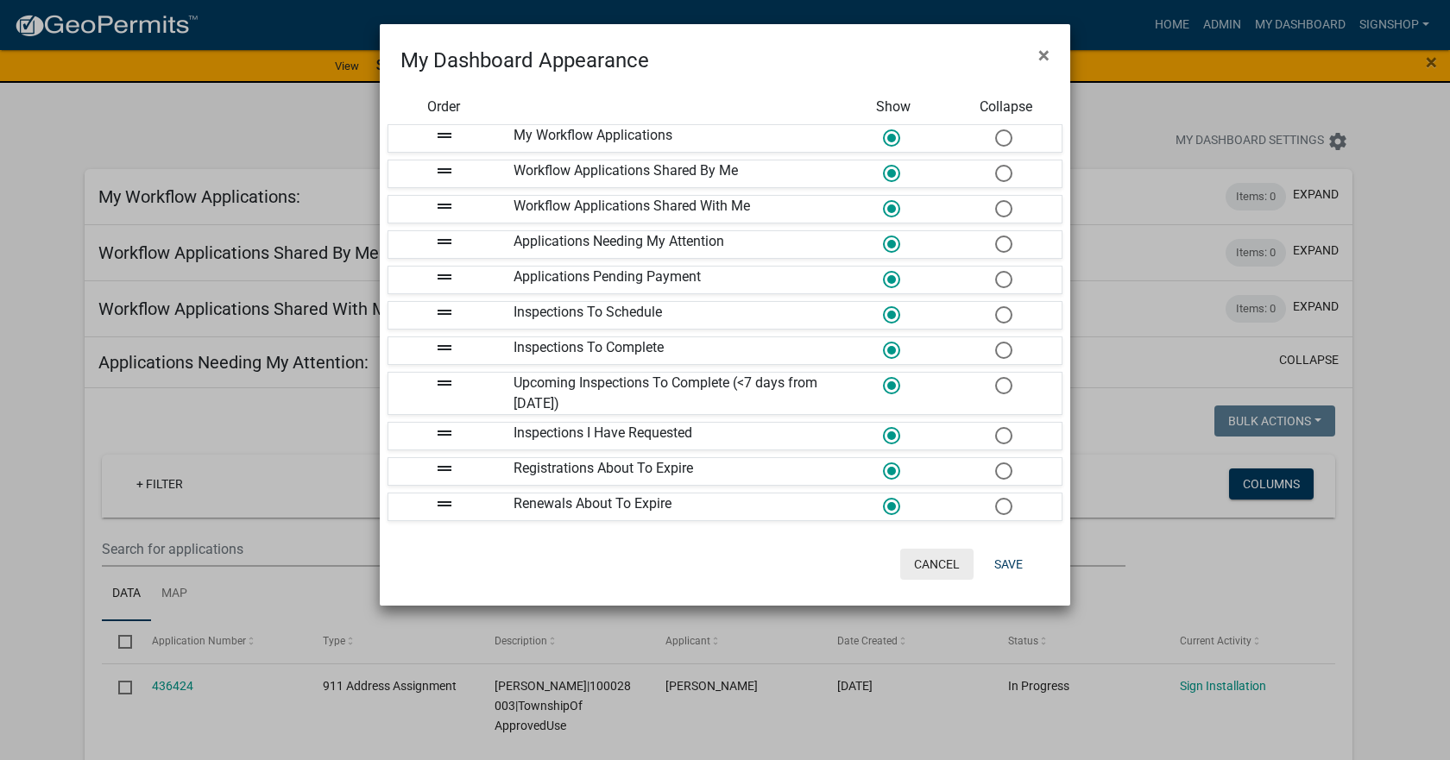
click at [942, 563] on button "Cancel" at bounding box center [936, 564] width 73 height 31
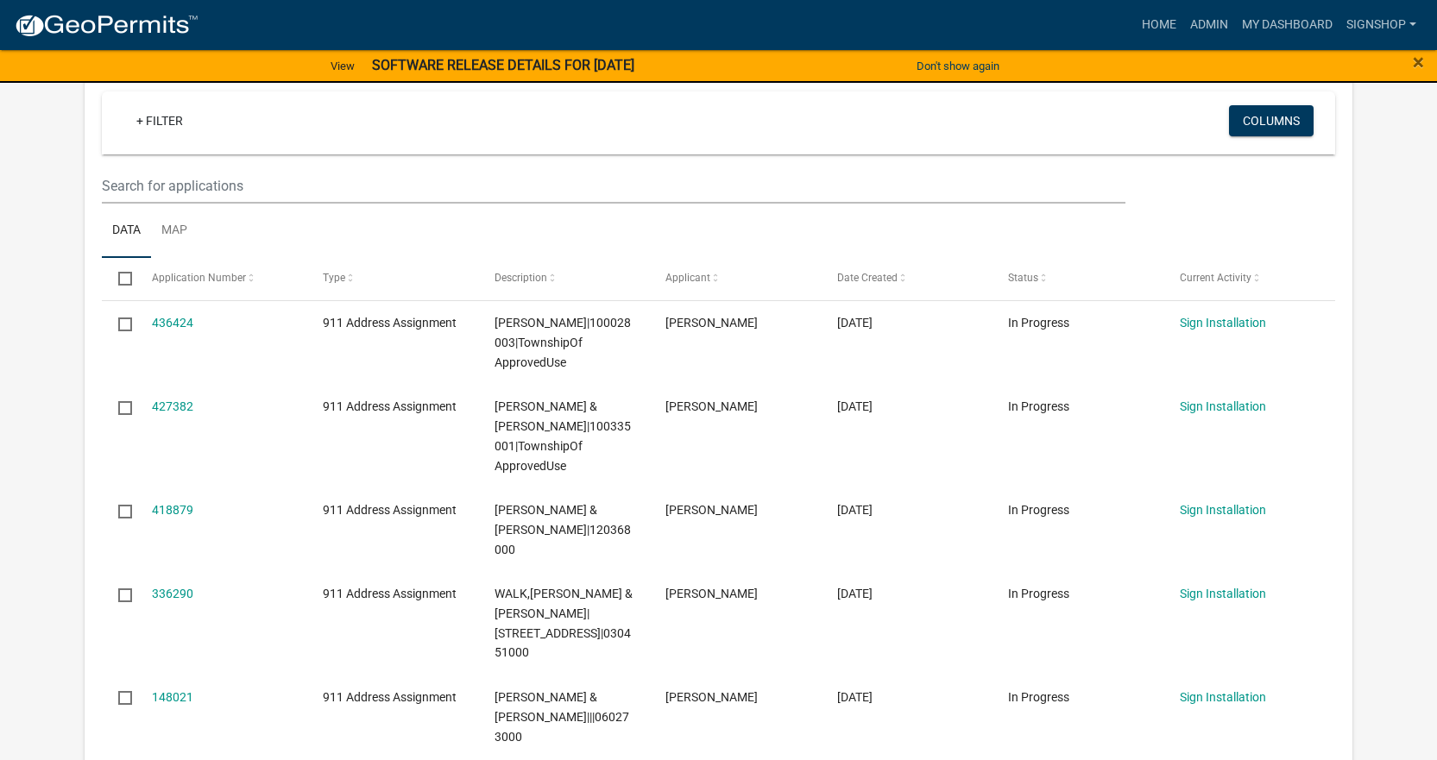
scroll to position [345, 0]
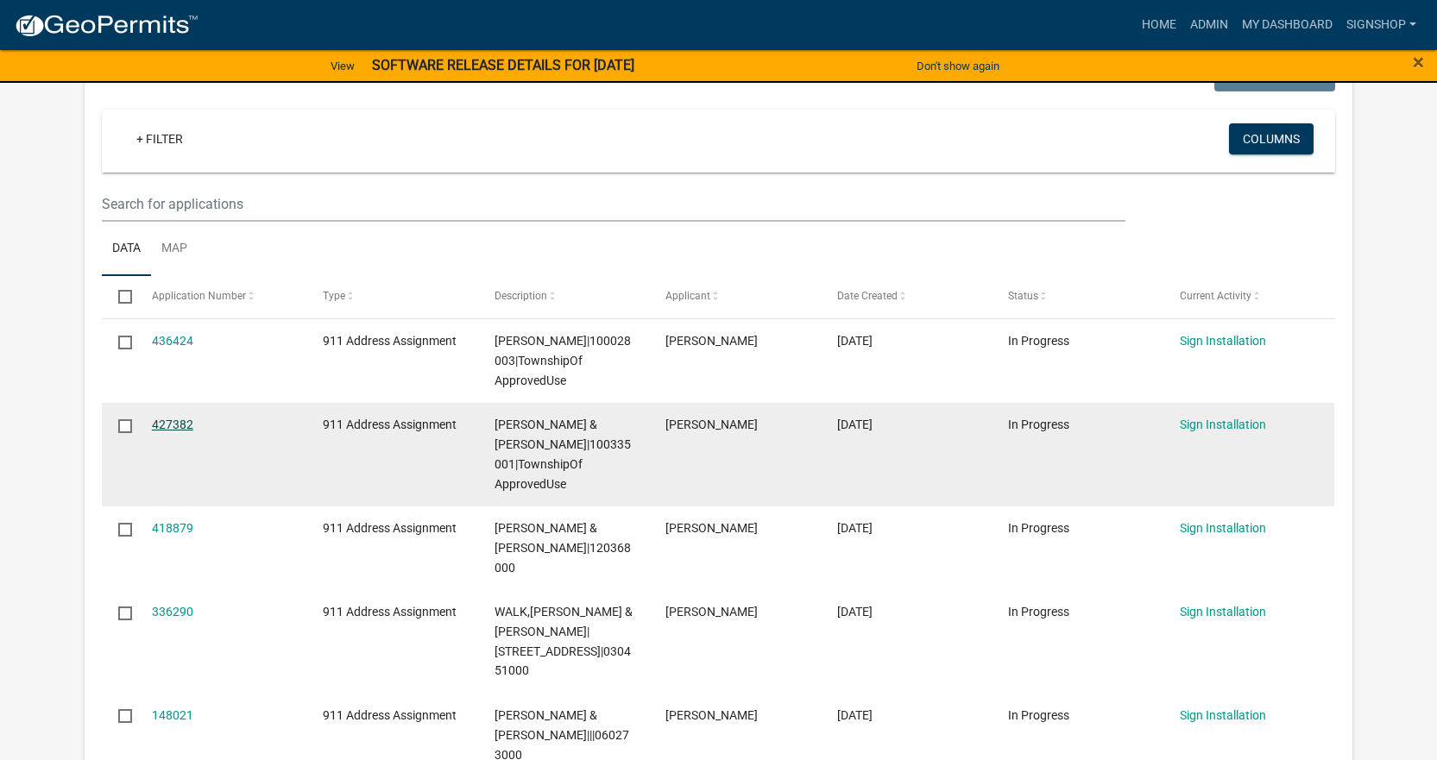
click at [175, 421] on link "427382" at bounding box center [172, 425] width 41 height 14
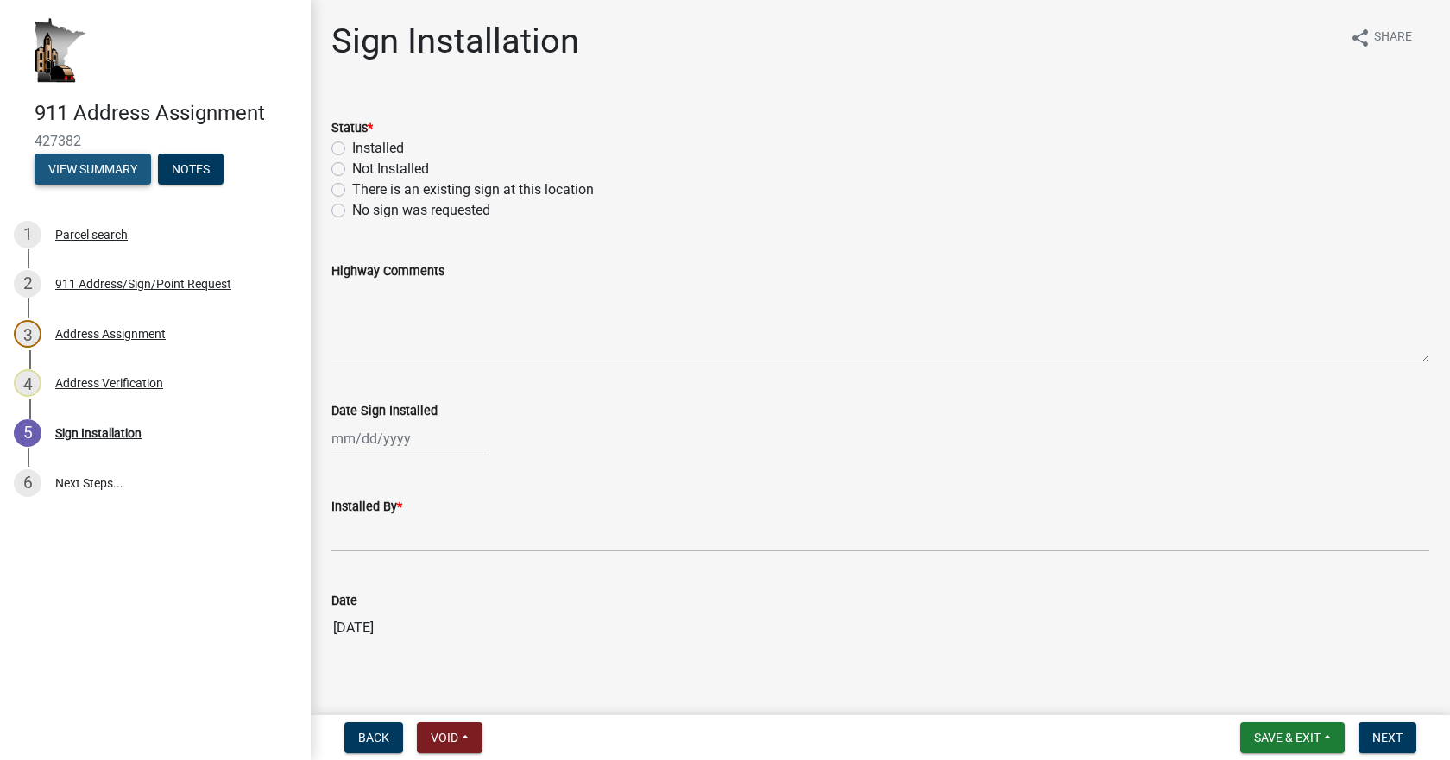
click at [124, 174] on button "View Summary" at bounding box center [93, 169] width 116 height 31
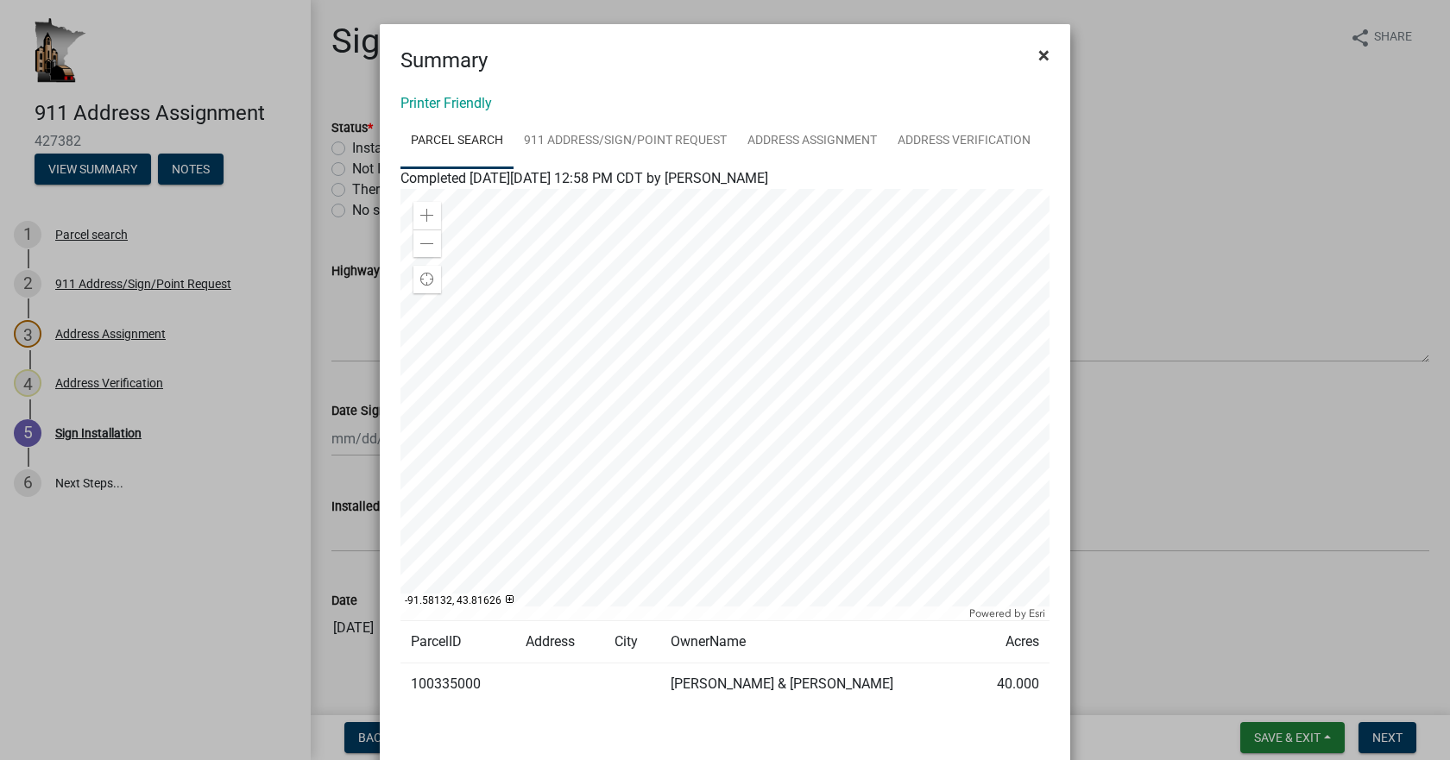
click at [1040, 49] on span "×" at bounding box center [1043, 55] width 11 height 24
